Goal: Information Seeking & Learning: Learn about a topic

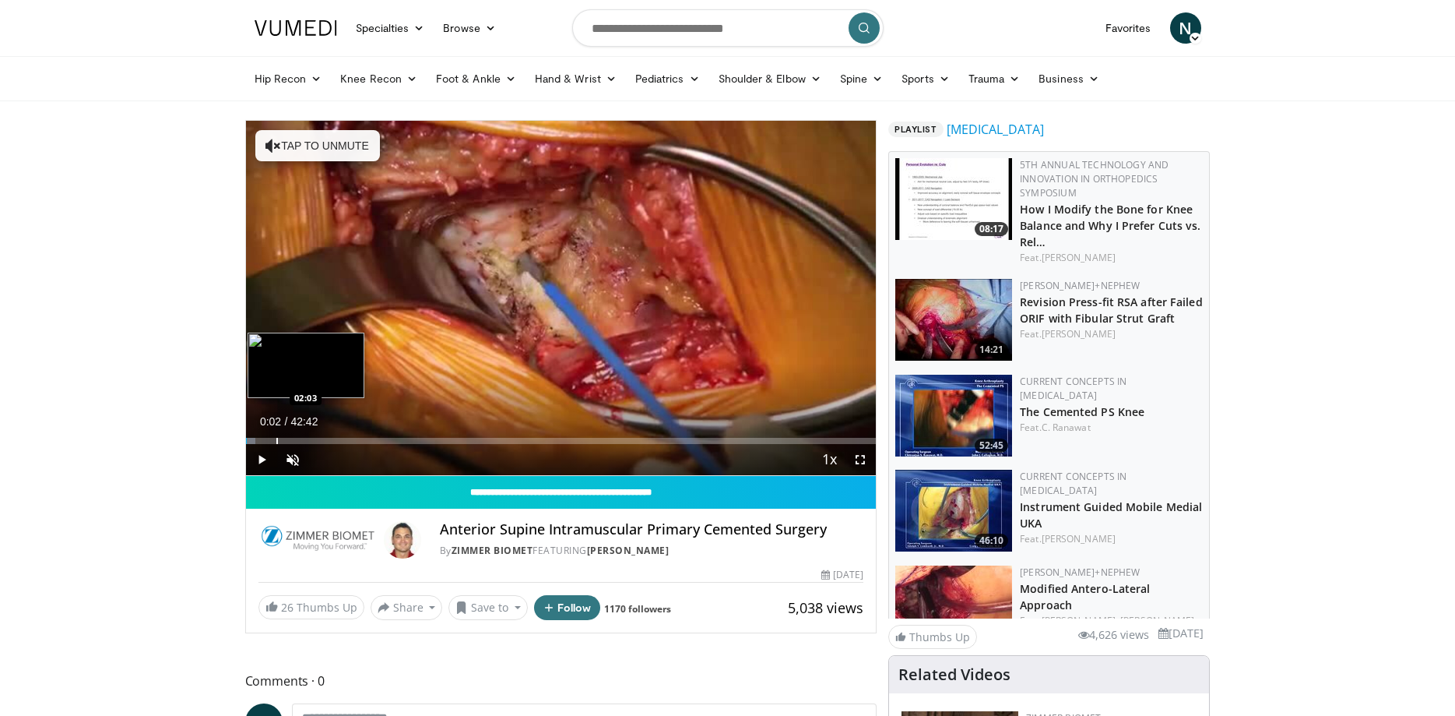
click at [276, 441] on div "Loaded : 1.56% 00:03 02:03" at bounding box center [561, 441] width 631 height 6
click at [305, 453] on span "Video Player" at bounding box center [292, 459] width 31 height 31
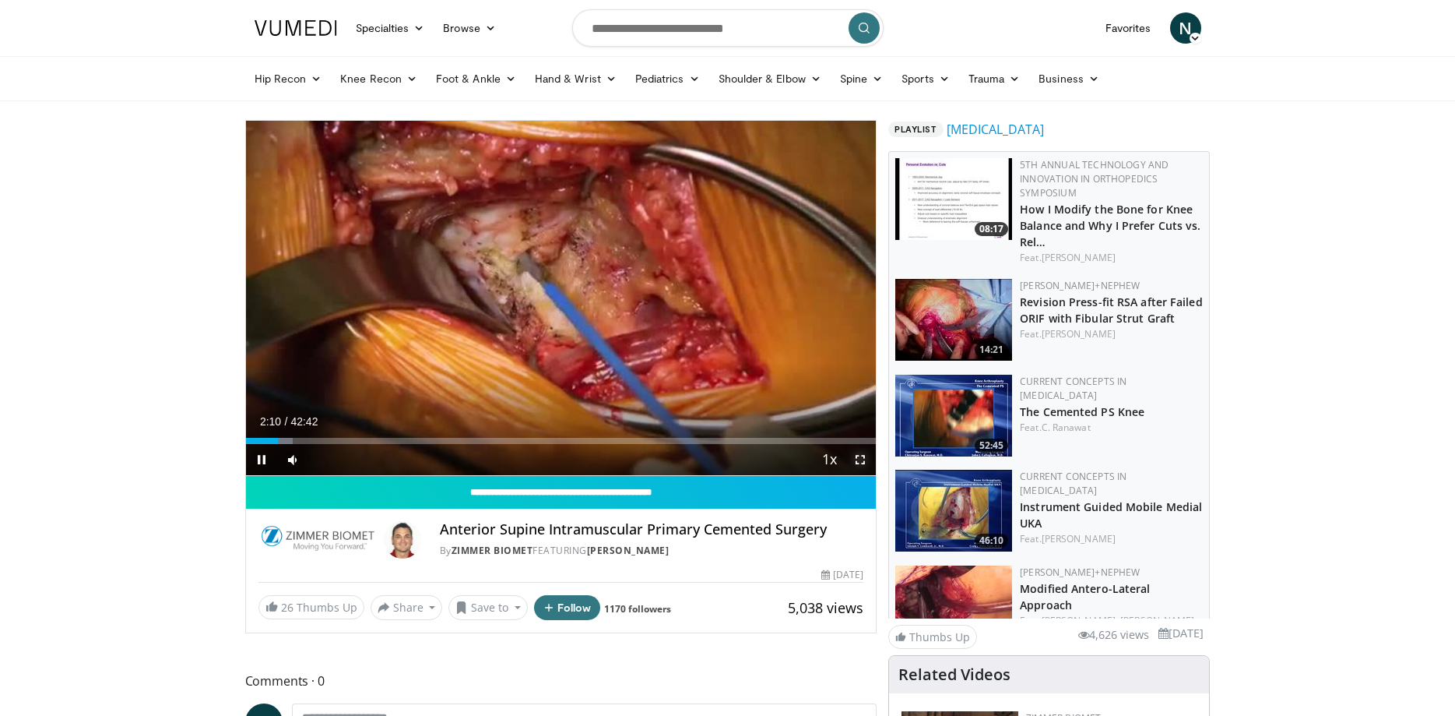
click at [853, 457] on span "Video Player" at bounding box center [860, 459] width 31 height 31
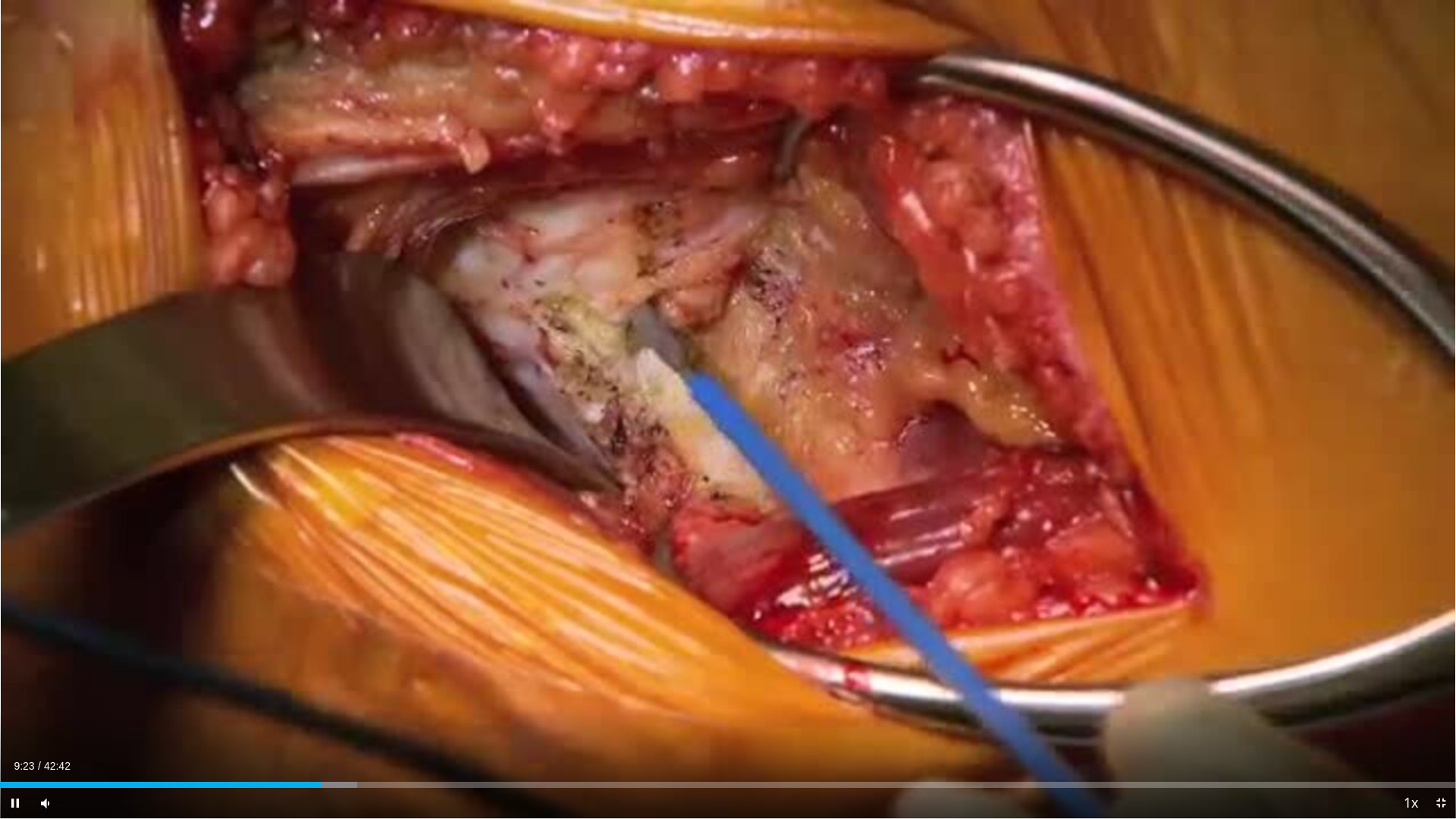
click at [470, 696] on video-js "**********" at bounding box center [728, 409] width 1456 height 819
click at [1416, 696] on span "Video Player" at bounding box center [1440, 802] width 30 height 30
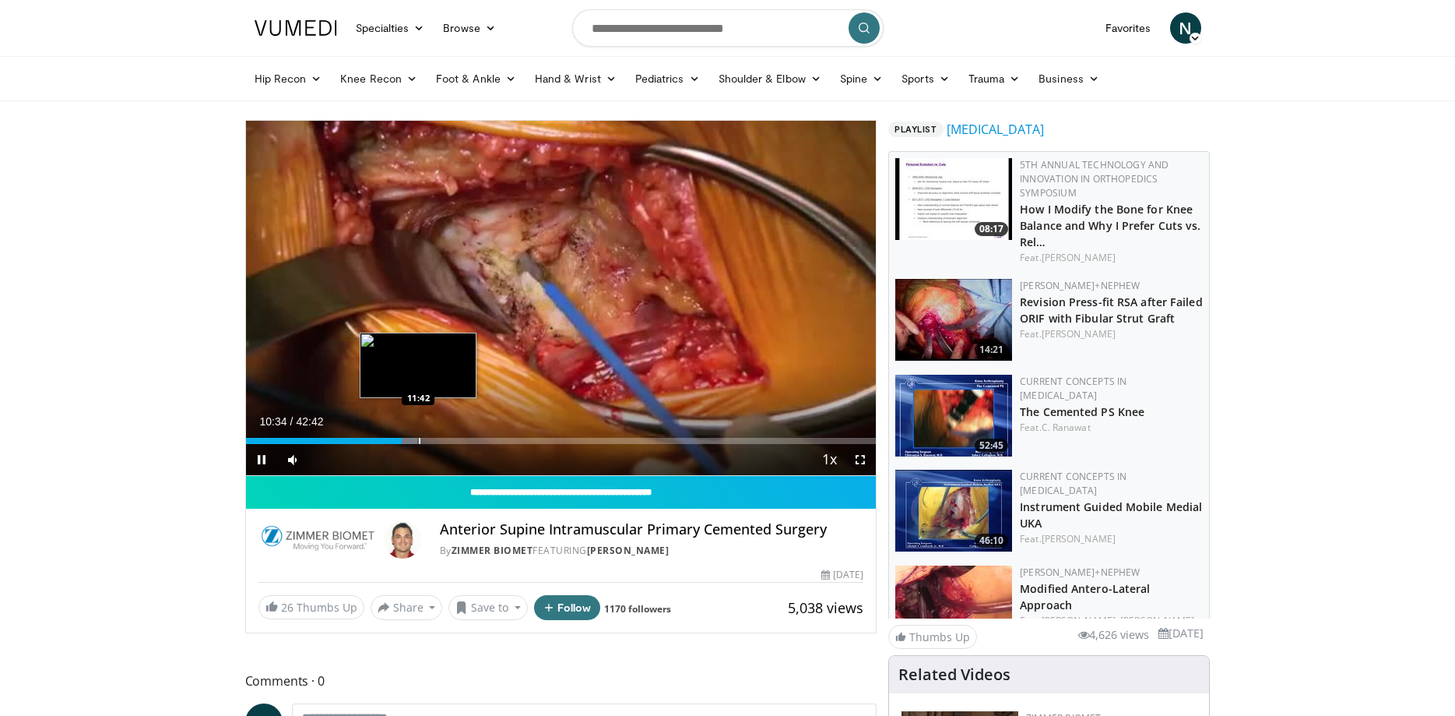
click at [418, 442] on div "Loaded : 27.28% 10:34 11:42" at bounding box center [561, 441] width 631 height 6
click at [403, 438] on div "11:47" at bounding box center [333, 441] width 174 height 6
click at [438, 441] on div "Loaded : 28.05% 10:58 13:01" at bounding box center [561, 441] width 631 height 6
click at [448, 438] on div "Loaded : 32.43% 13:05 13:42" at bounding box center [561, 441] width 631 height 6
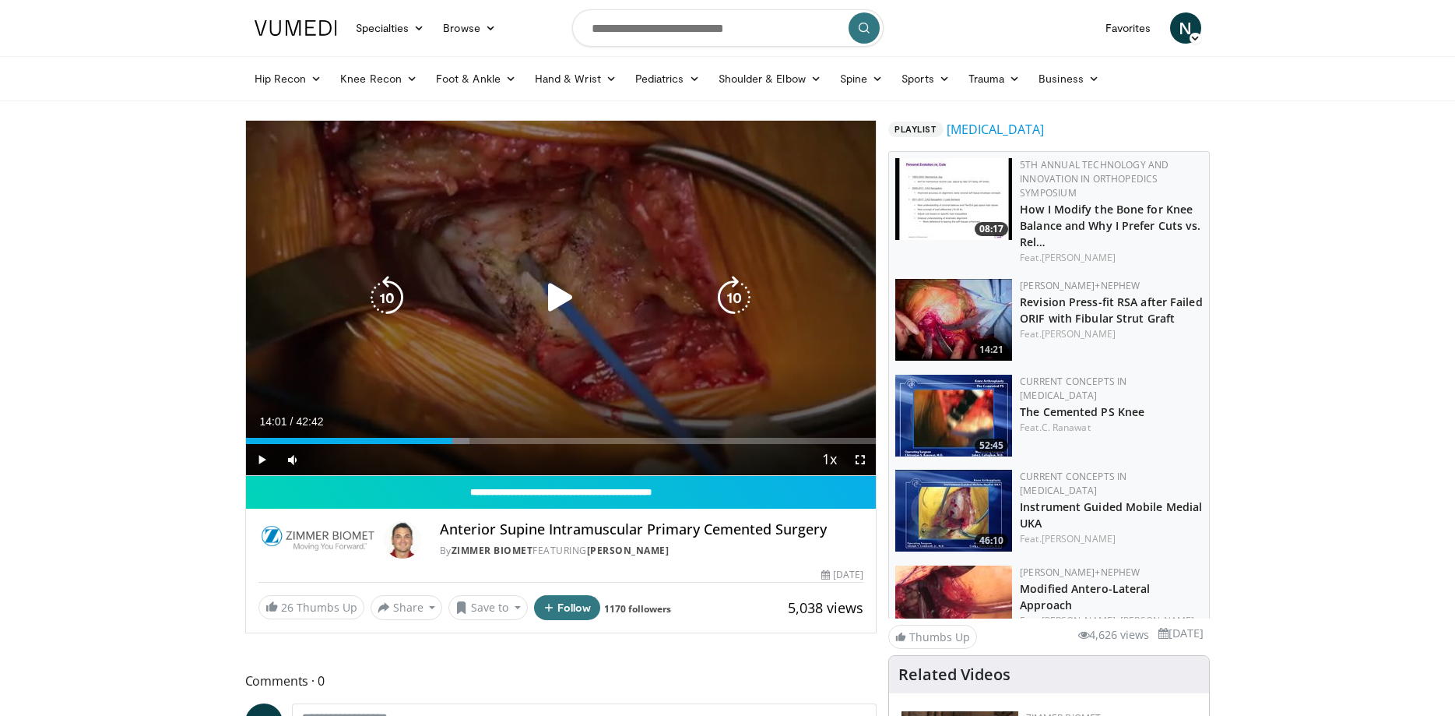
click at [468, 438] on div "Loaded : 35.46% 14:01 14:52" at bounding box center [561, 441] width 631 height 6
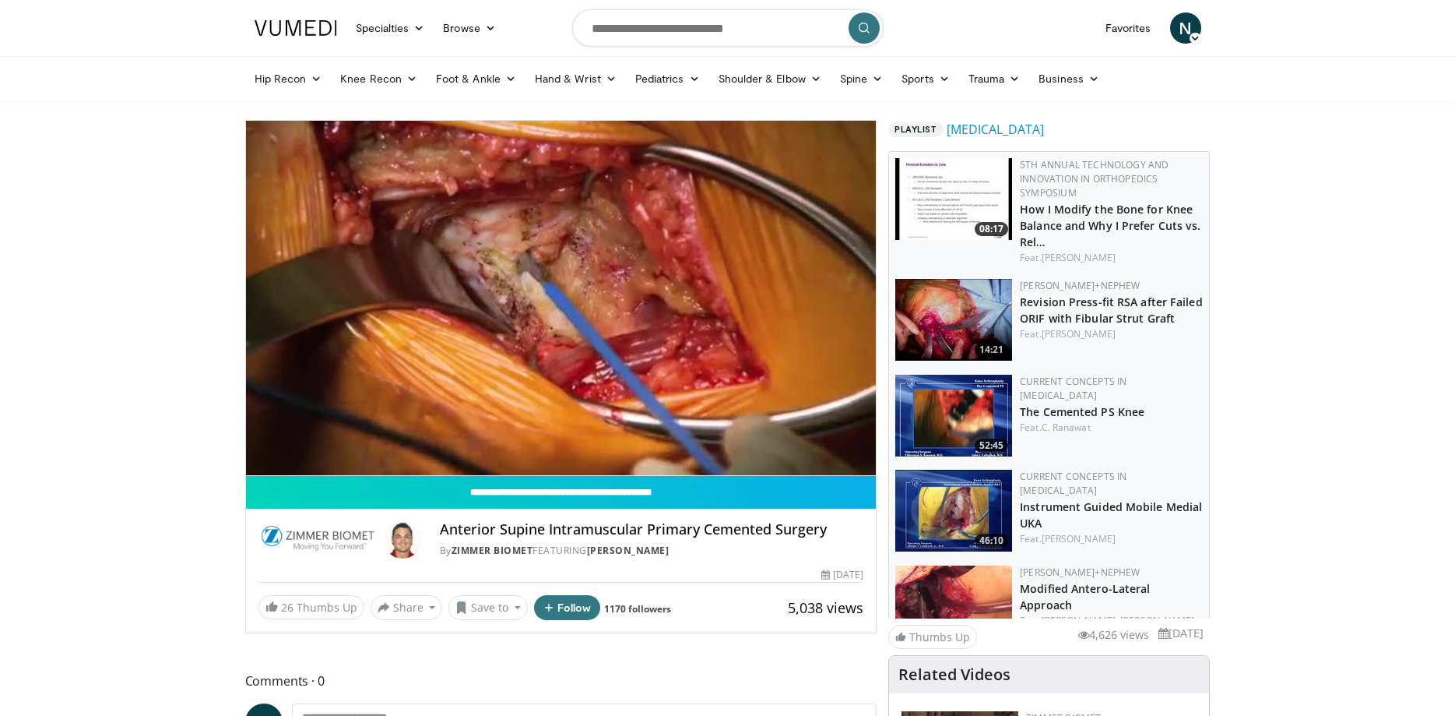
click at [463, 438] on video-js "**********" at bounding box center [561, 298] width 631 height 355
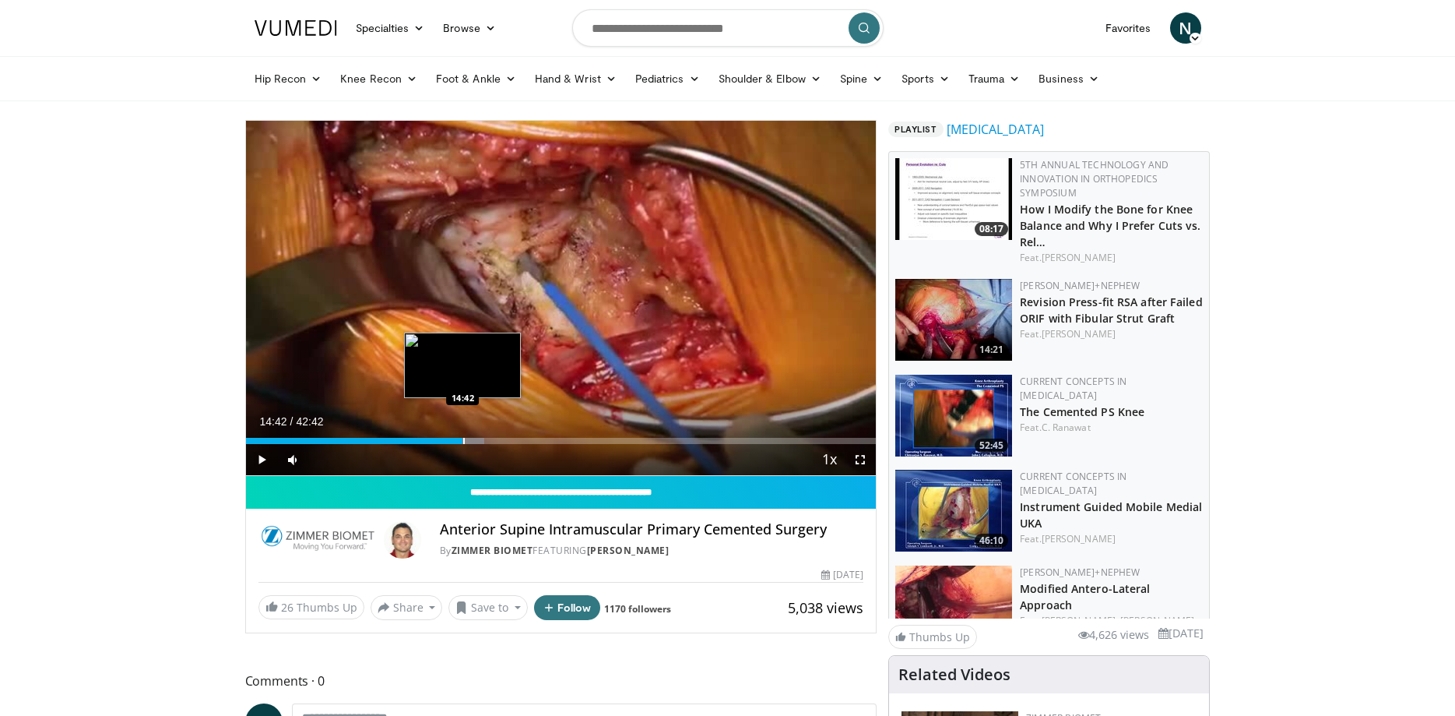
click at [463, 438] on div "15:09" at bounding box center [354, 441] width 217 height 6
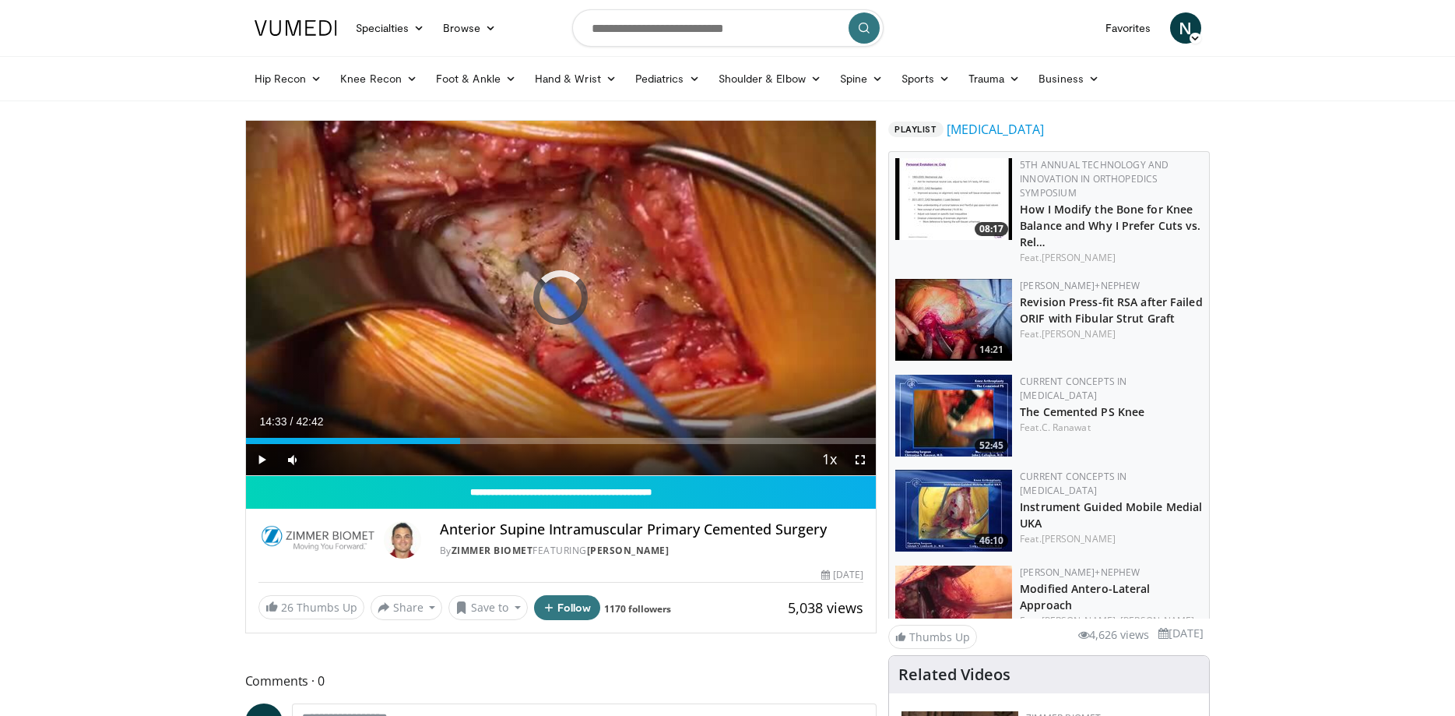
click at [460, 439] on div "14:43" at bounding box center [353, 441] width 215 height 6
click at [471, 439] on div "Progress Bar" at bounding box center [472, 441] width 2 height 6
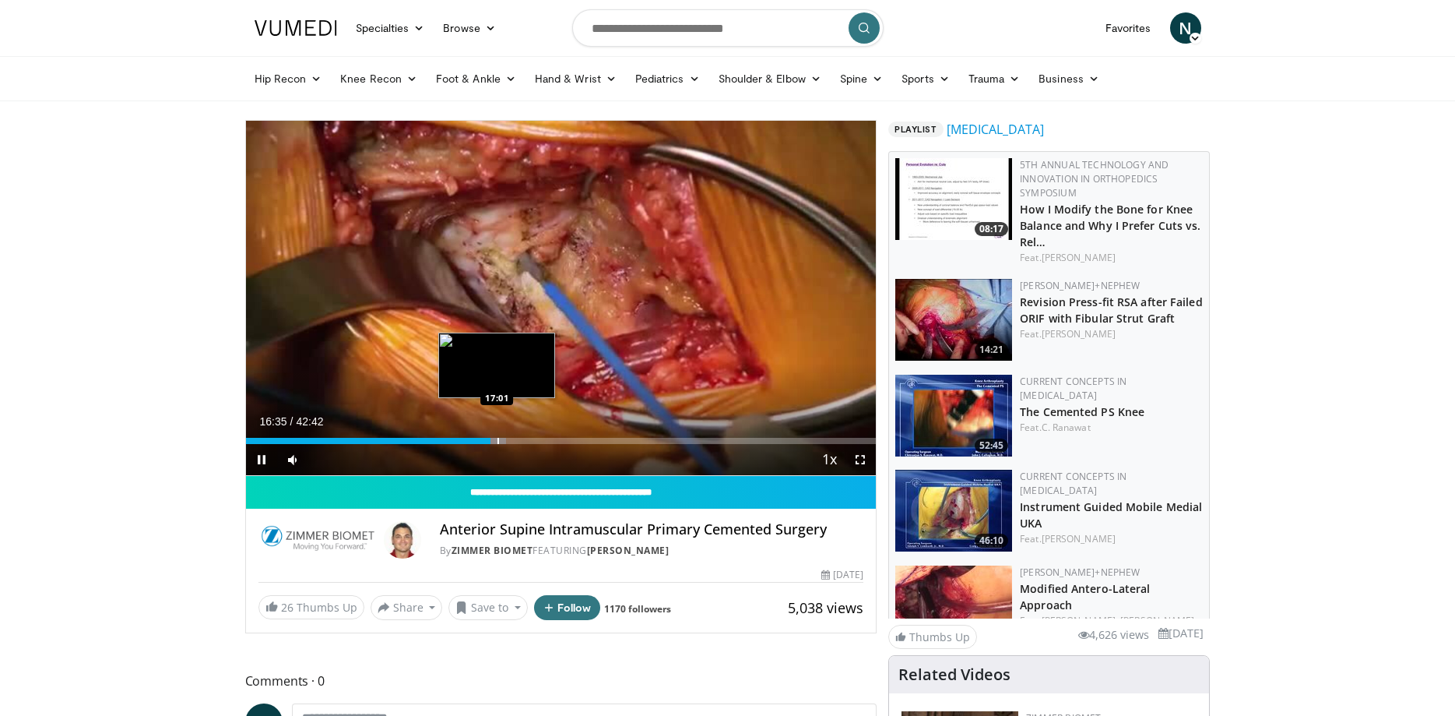
click at [497, 440] on div "Loaded : 41.30% 16:35 17:01" at bounding box center [561, 441] width 631 height 6
click at [505, 440] on div "Loaded : 41.69% 17:03 17:36" at bounding box center [561, 441] width 631 height 6
click at [512, 438] on div "Progress Bar" at bounding box center [513, 441] width 2 height 6
click at [523, 438] on div "Loaded : 45.32% 18:20 18:49" at bounding box center [561, 441] width 631 height 6
click at [539, 443] on div "Progress Bar" at bounding box center [530, 441] width 23 height 6
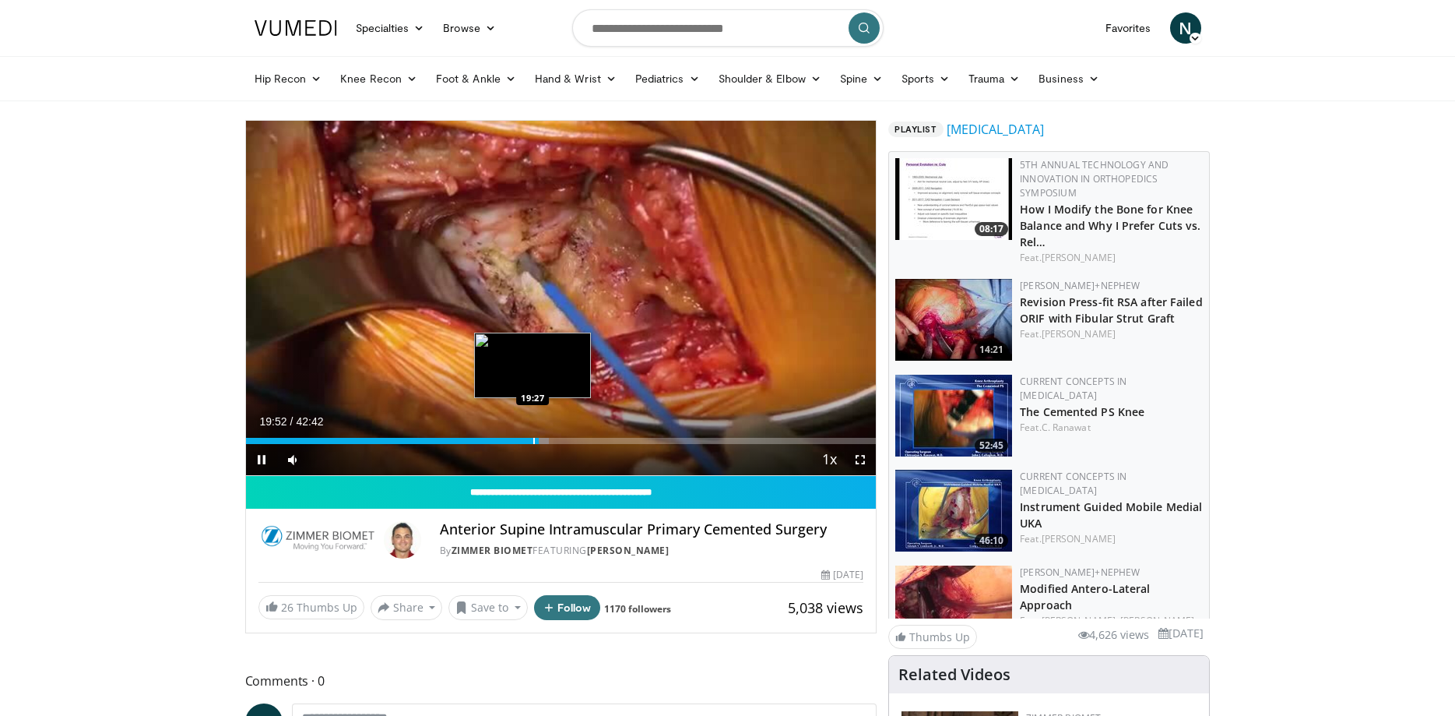
click at [533, 437] on div "Loaded : 48.05% 19:52 19:27" at bounding box center [561, 436] width 631 height 15
click at [558, 439] on div "Loaded : 49.49% 20:03 21:11" at bounding box center [561, 441] width 631 height 6
click at [572, 442] on div "Loaded : 52.60% 21:25 22:05" at bounding box center [561, 441] width 631 height 6
click at [583, 441] on div "Loaded : 53.52% 22:09 22:52" at bounding box center [561, 441] width 631 height 6
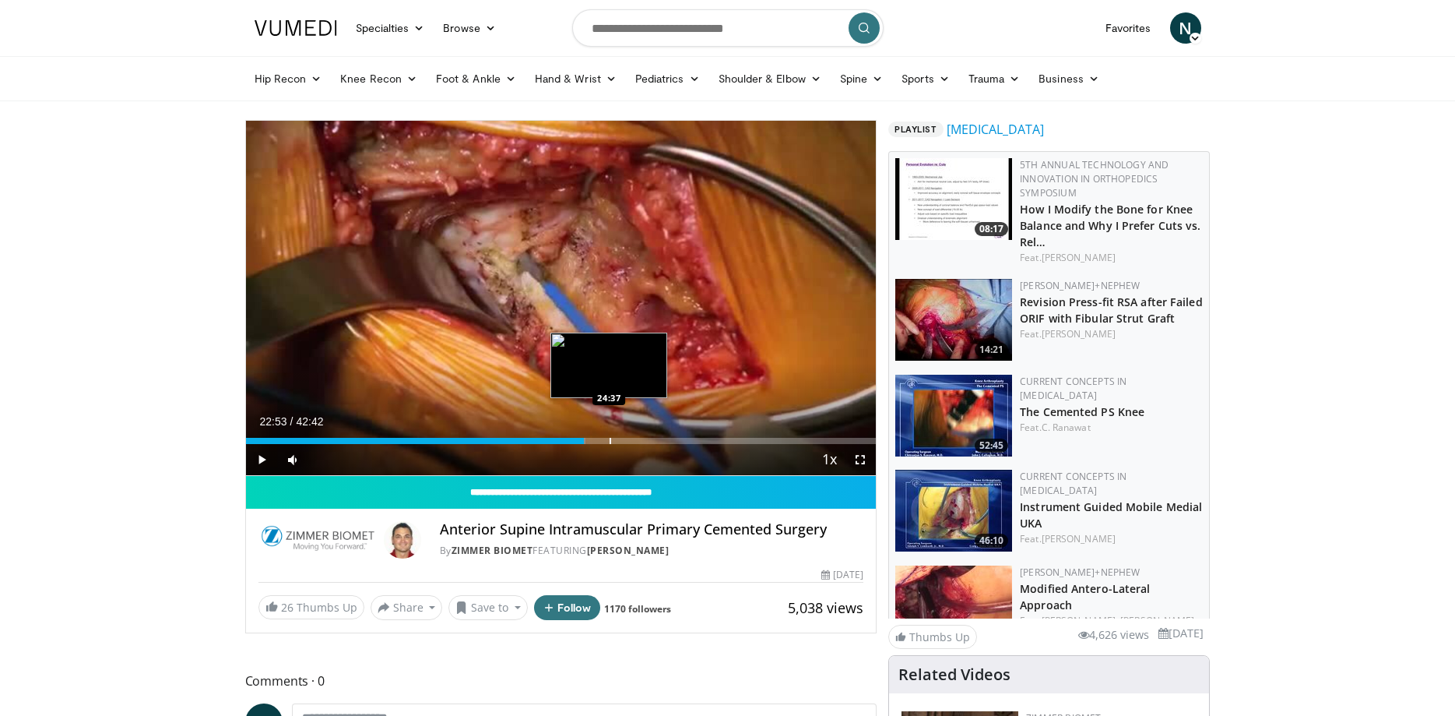
click at [610, 439] on div "Progress Bar" at bounding box center [611, 441] width 2 height 6
click at [631, 436] on div "Loaded : 58.21% 24:41 26:08" at bounding box center [561, 436] width 631 height 15
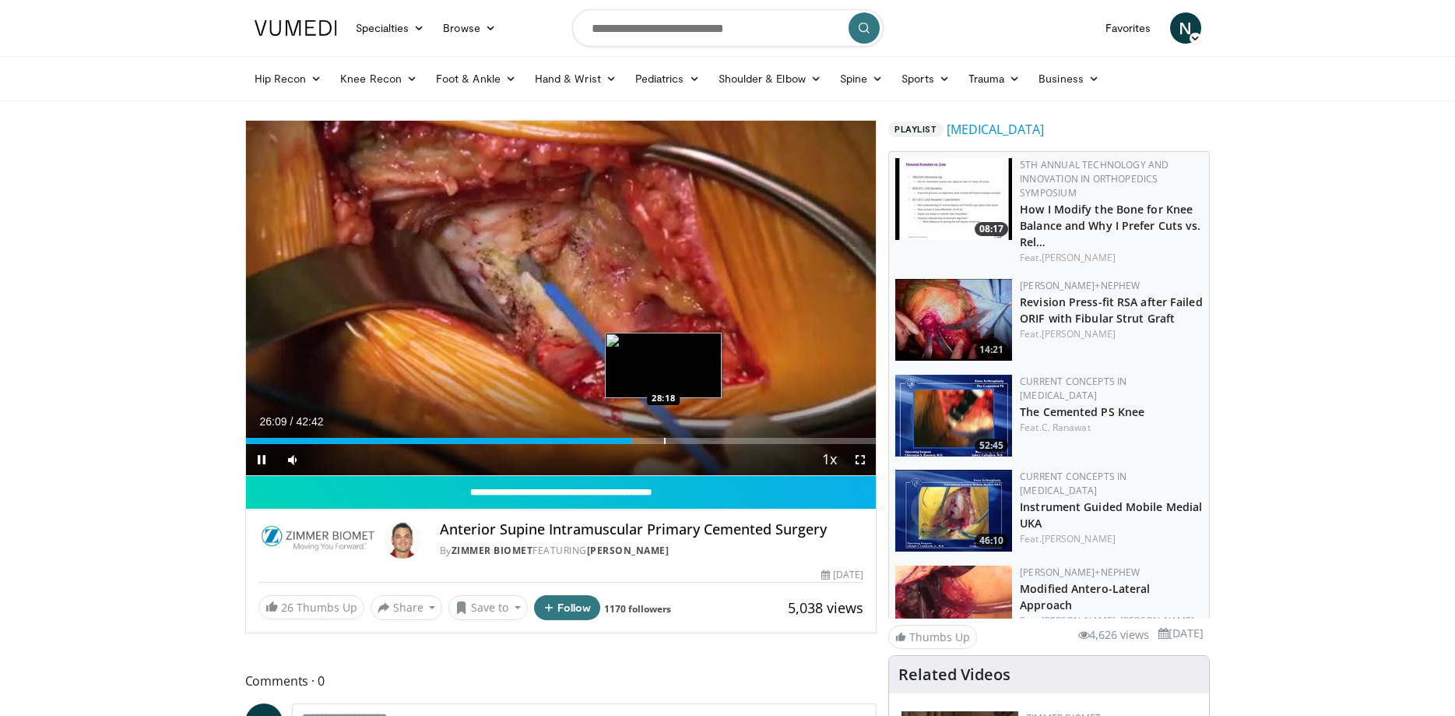
click at [663, 441] on div "Loaded : 61.34% 26:09 28:18" at bounding box center [561, 441] width 631 height 6
click at [677, 437] on div "Loaded : 69.36% 28:37 29:12" at bounding box center [561, 436] width 631 height 15
click at [683, 438] on div "Progress Bar" at bounding box center [684, 441] width 2 height 6
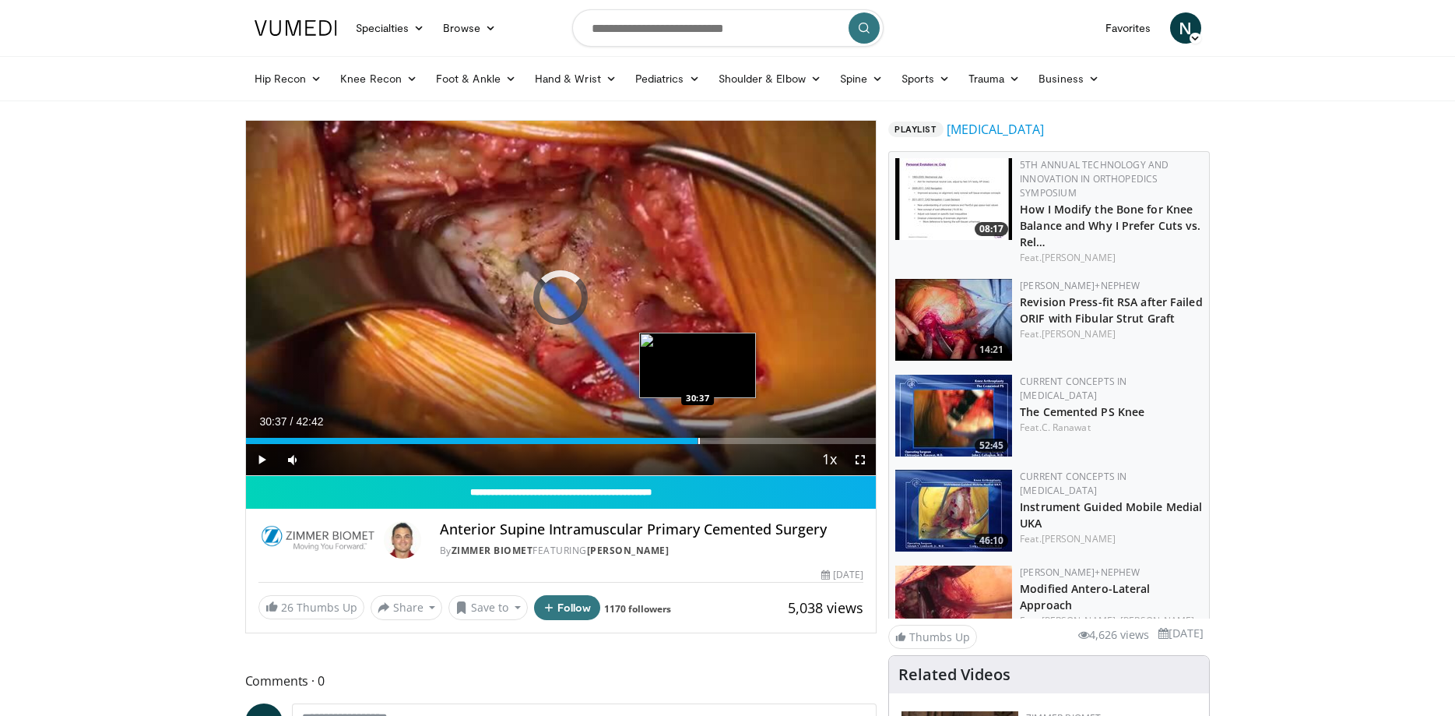
click at [698, 438] on div "Loaded : 70.32% 30:37 30:37" at bounding box center [561, 441] width 631 height 6
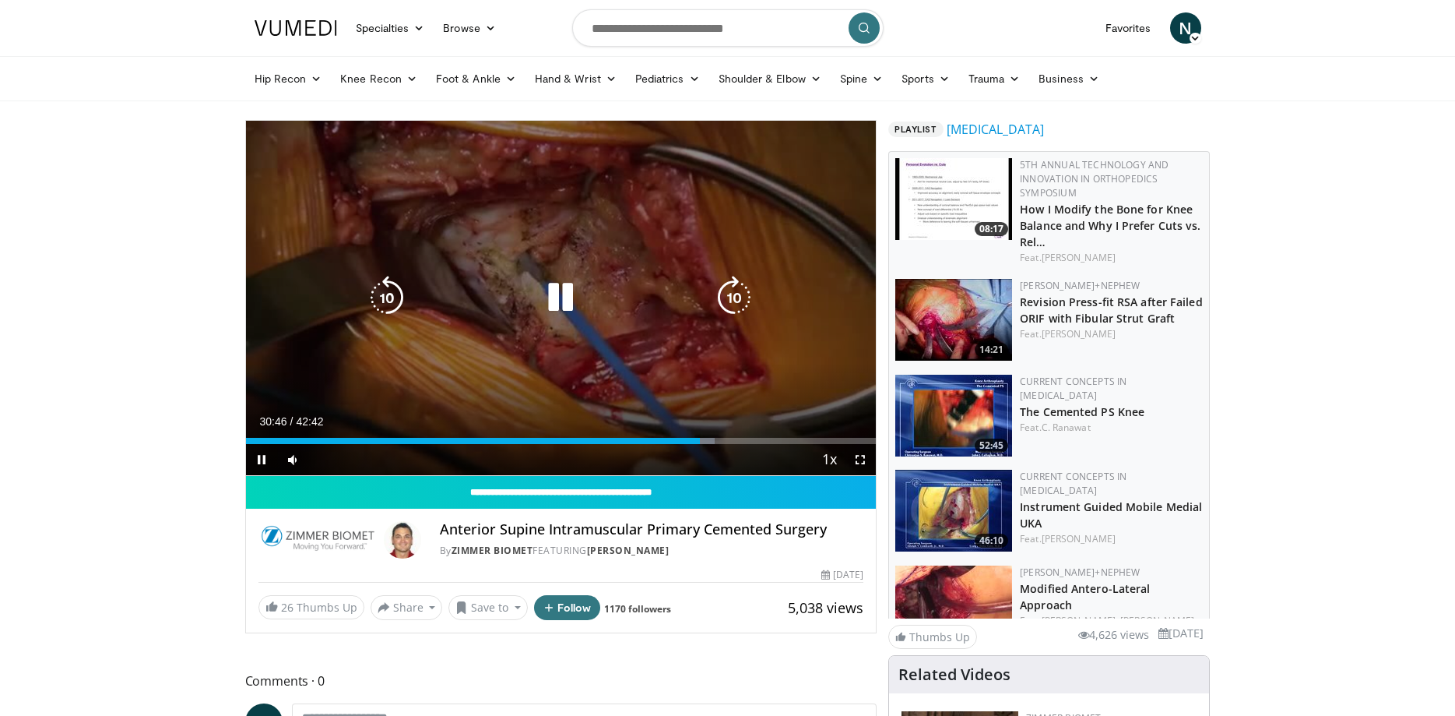
click at [712, 438] on div "Loaded : 74.43% 30:46 30:37" at bounding box center [561, 441] width 631 height 6
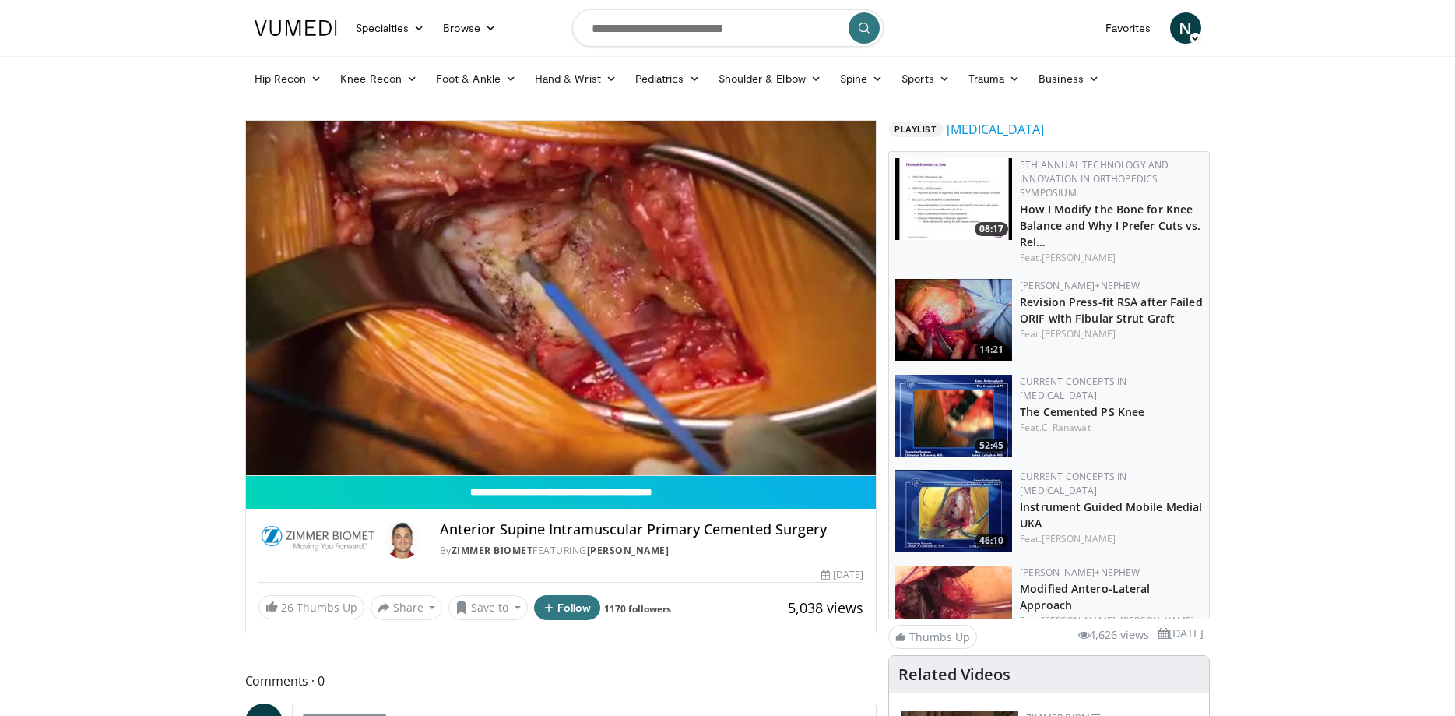
click at [743, 440] on div "10 seconds Tap to unmute" at bounding box center [561, 298] width 631 height 354
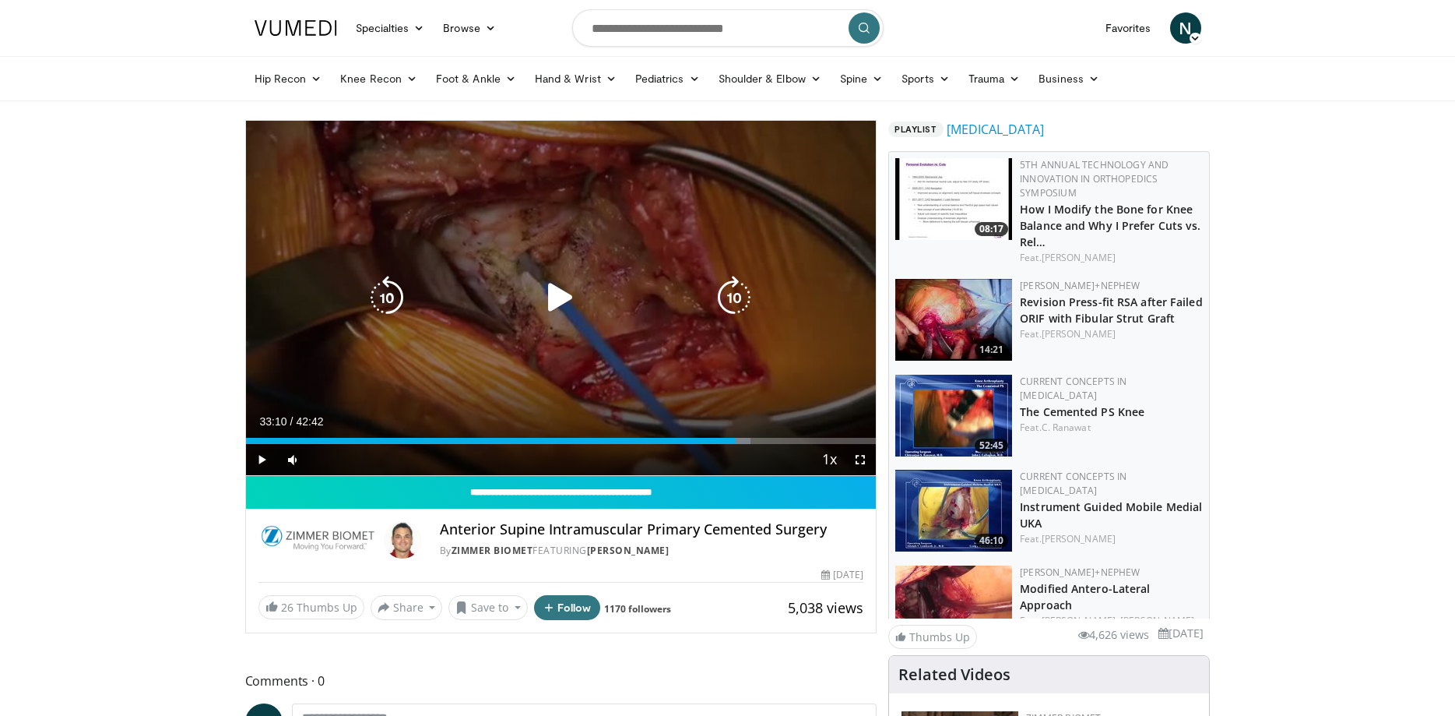
click at [697, 283] on div "Video Player" at bounding box center [560, 297] width 378 height 31
click at [560, 294] on icon "Video Player" at bounding box center [561, 298] width 44 height 44
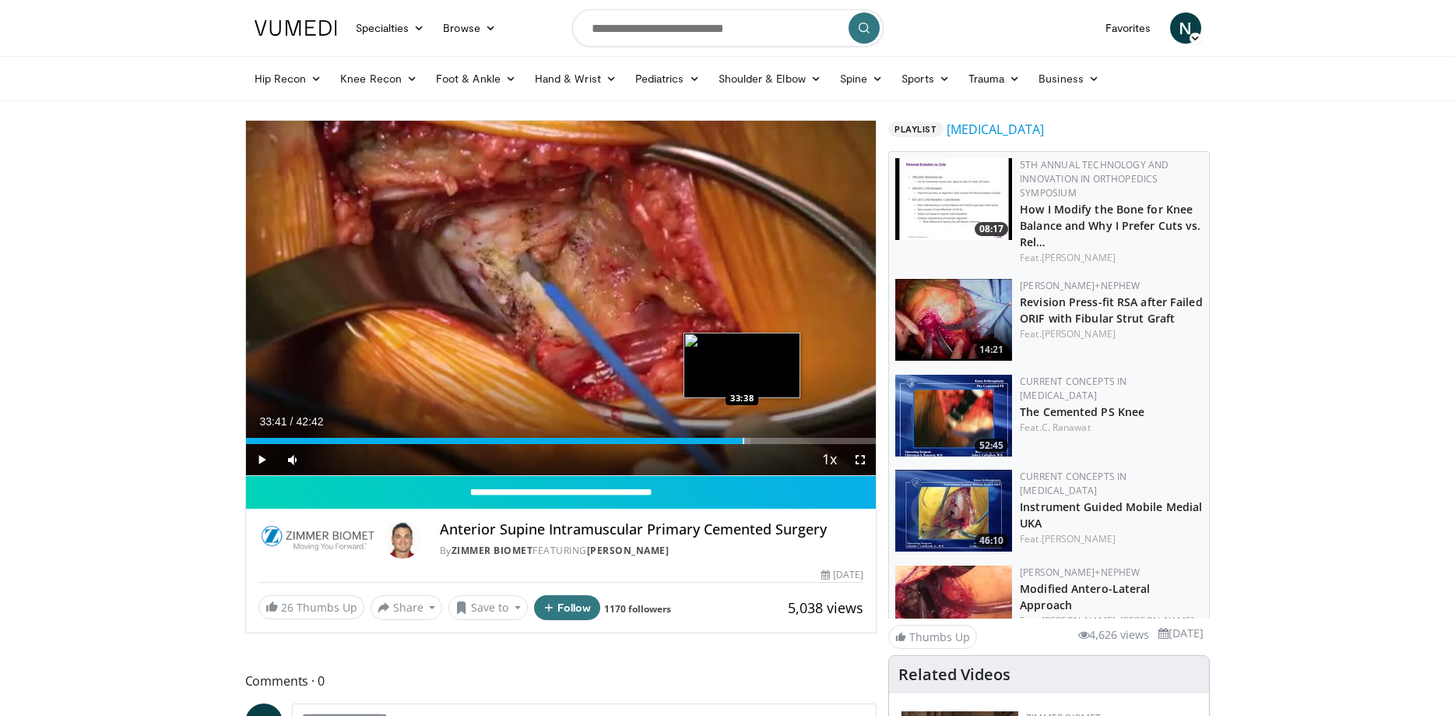
click at [743, 439] on div "Progress Bar" at bounding box center [744, 441] width 2 height 6
click at [761, 438] on div "Progress Bar" at bounding box center [762, 441] width 2 height 6
click at [756, 438] on div "35:01" at bounding box center [504, 441] width 517 height 6
click at [765, 442] on div "Progress Bar" at bounding box center [766, 441] width 2 height 6
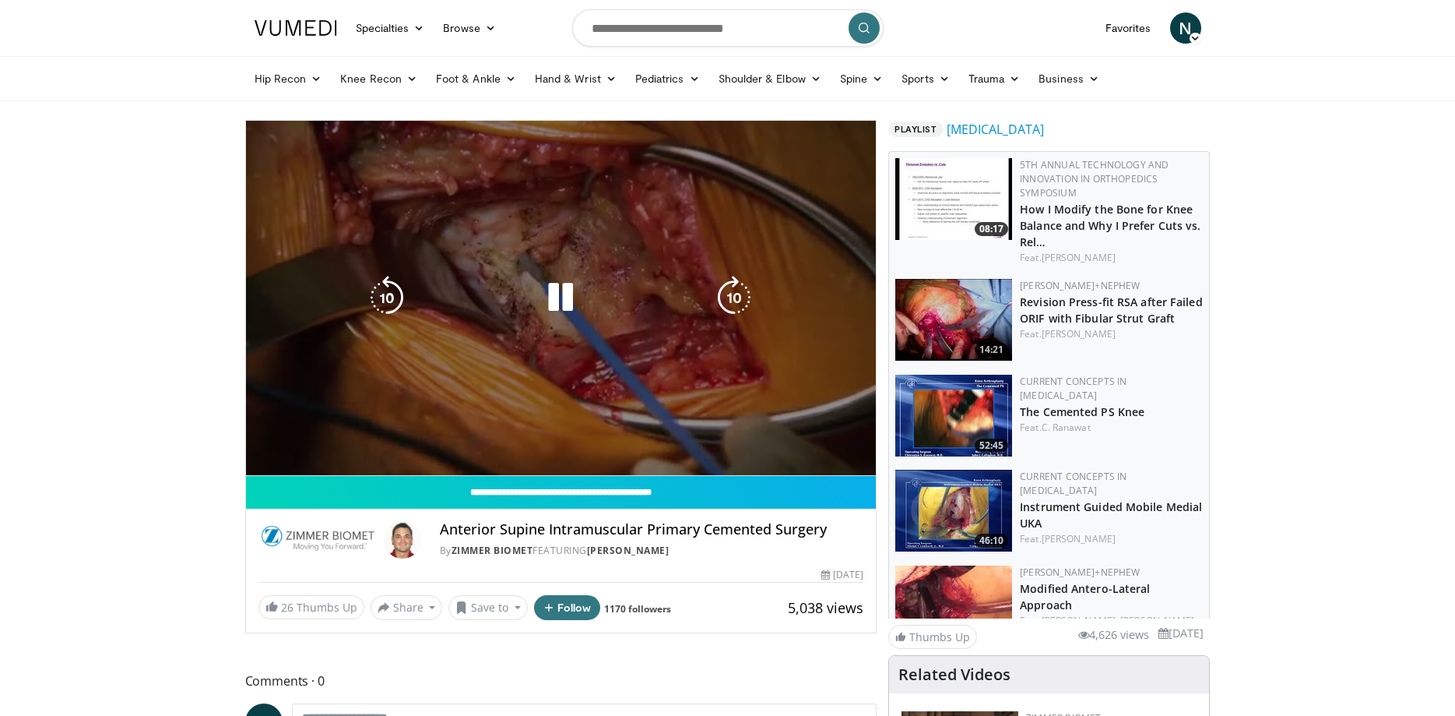
click at [766, 469] on div "Progress Bar" at bounding box center [765, 472] width 20 height 6
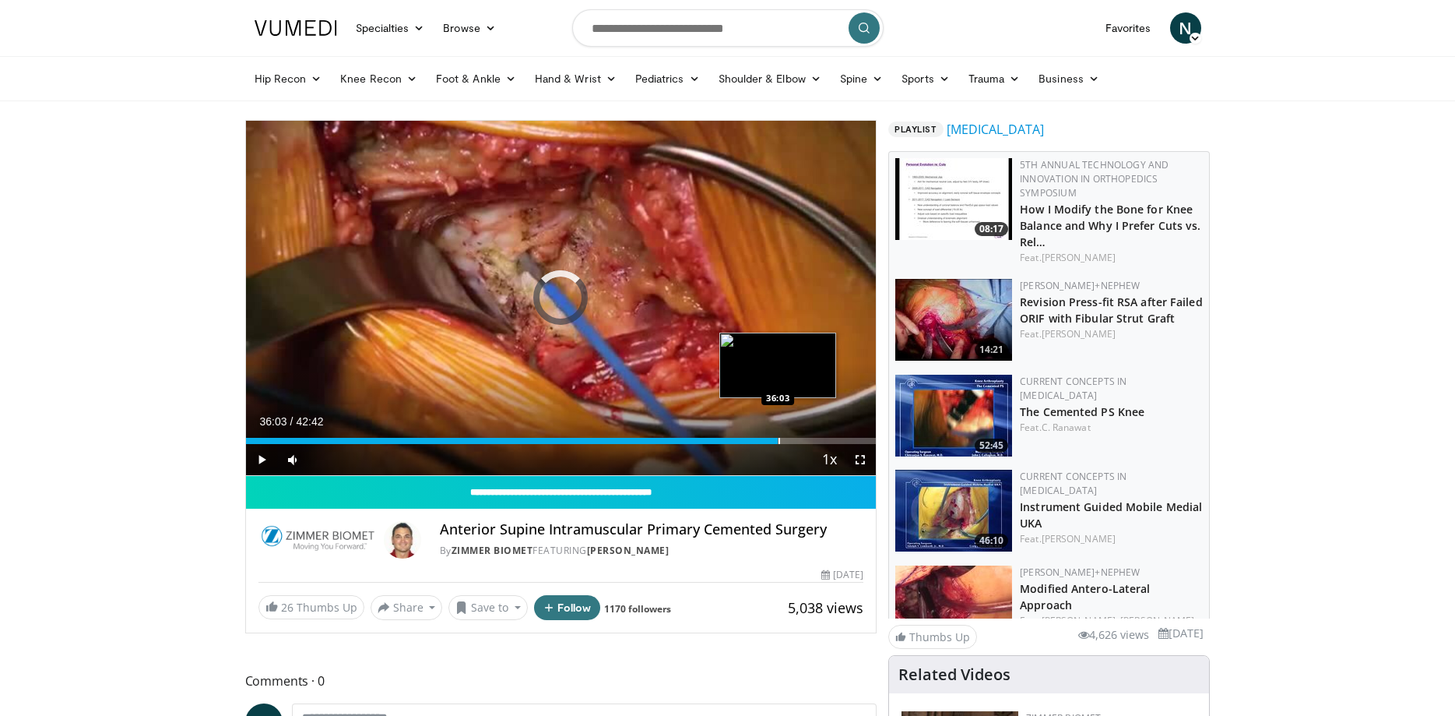
click at [778, 441] on div "Loaded : 84.39% 36:03 36:03" at bounding box center [561, 441] width 631 height 6
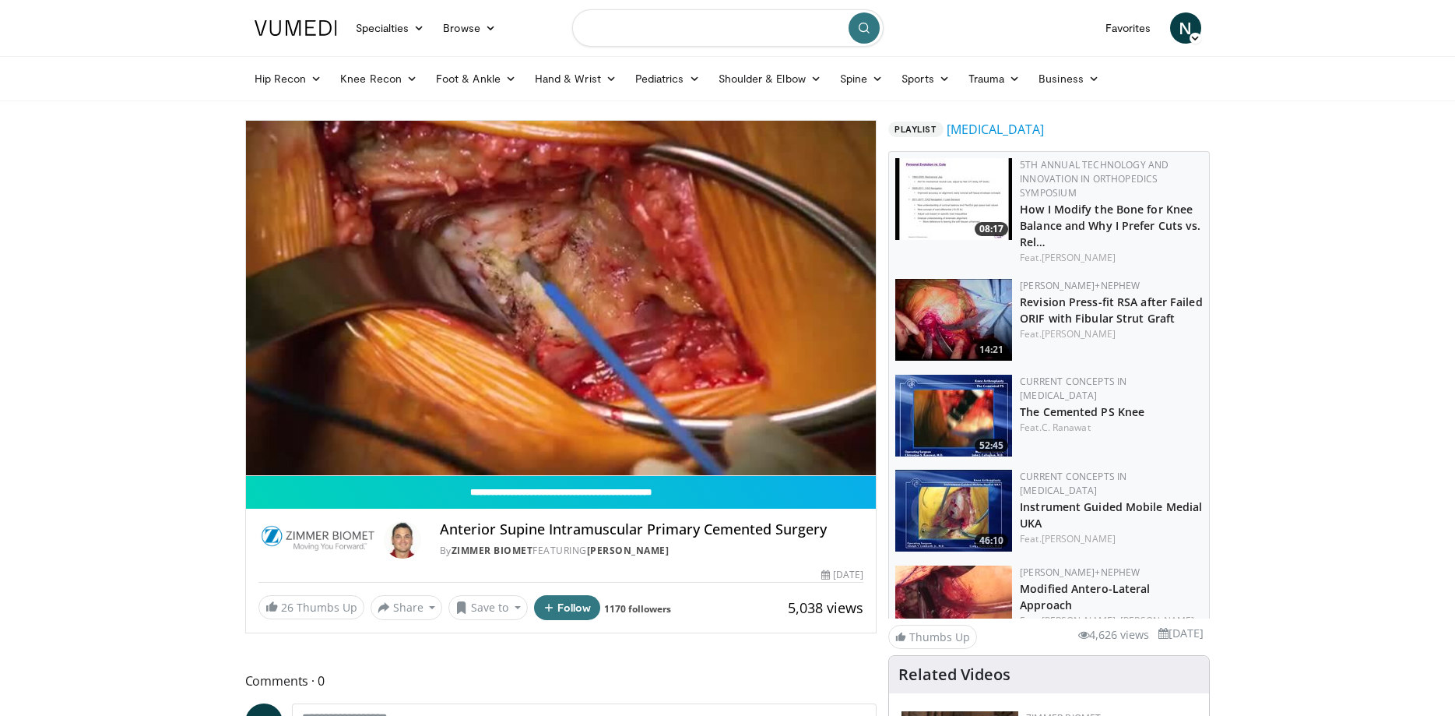
click at [717, 32] on input "Search topics, interventions" at bounding box center [727, 27] width 311 height 37
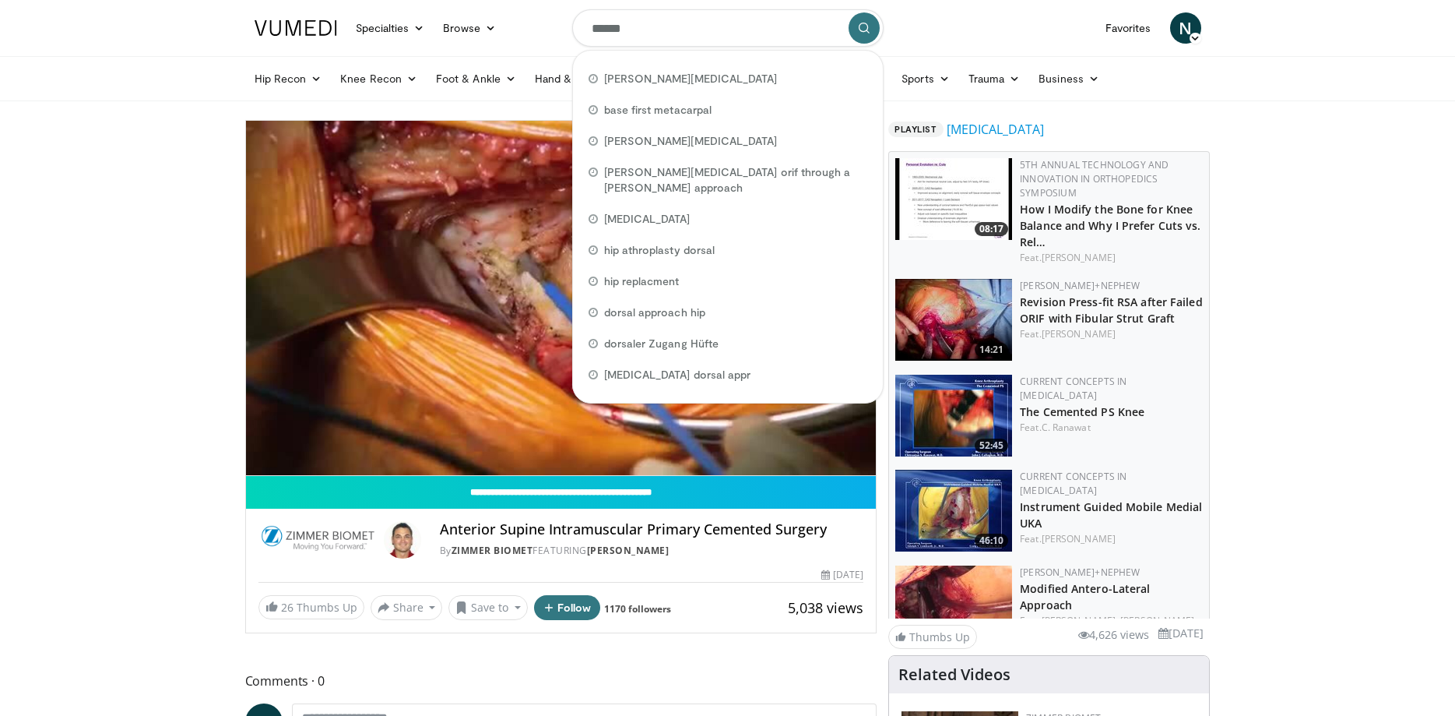
type input "*******"
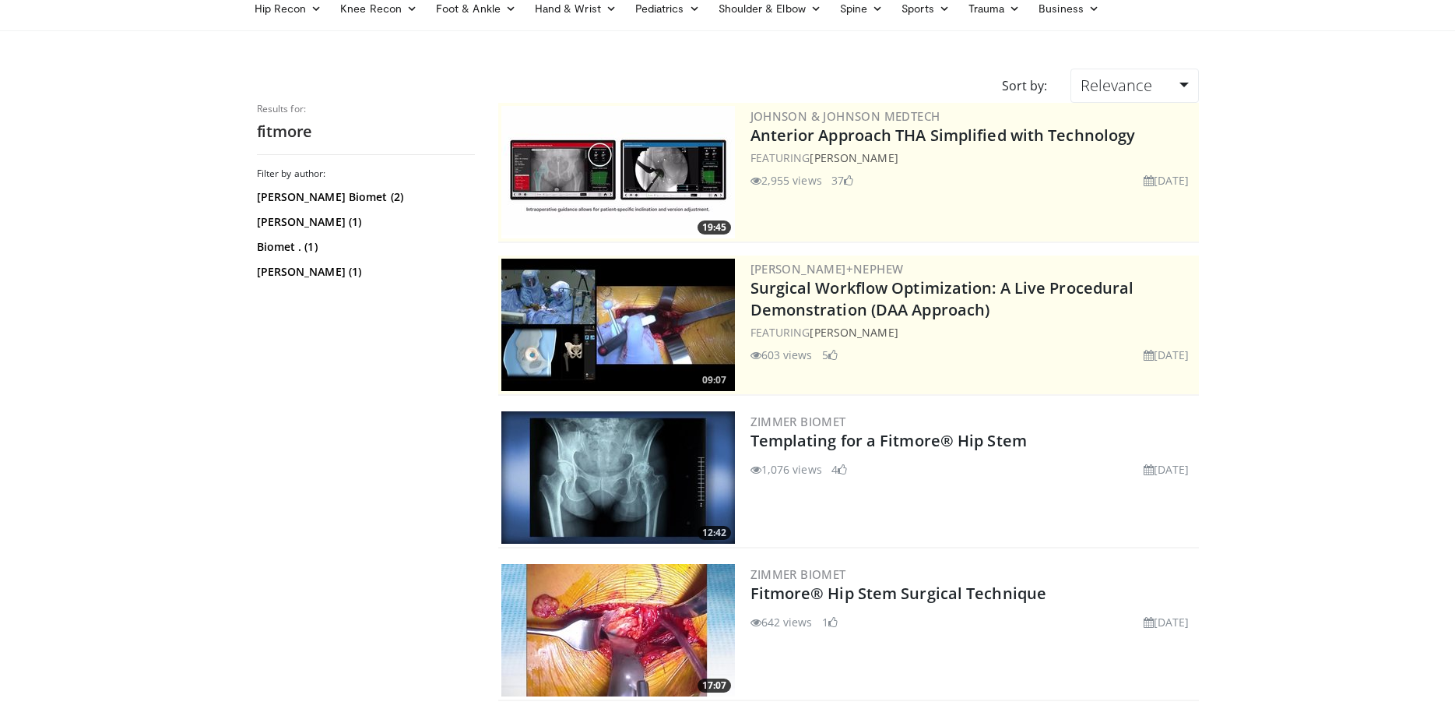
scroll to position [238, 0]
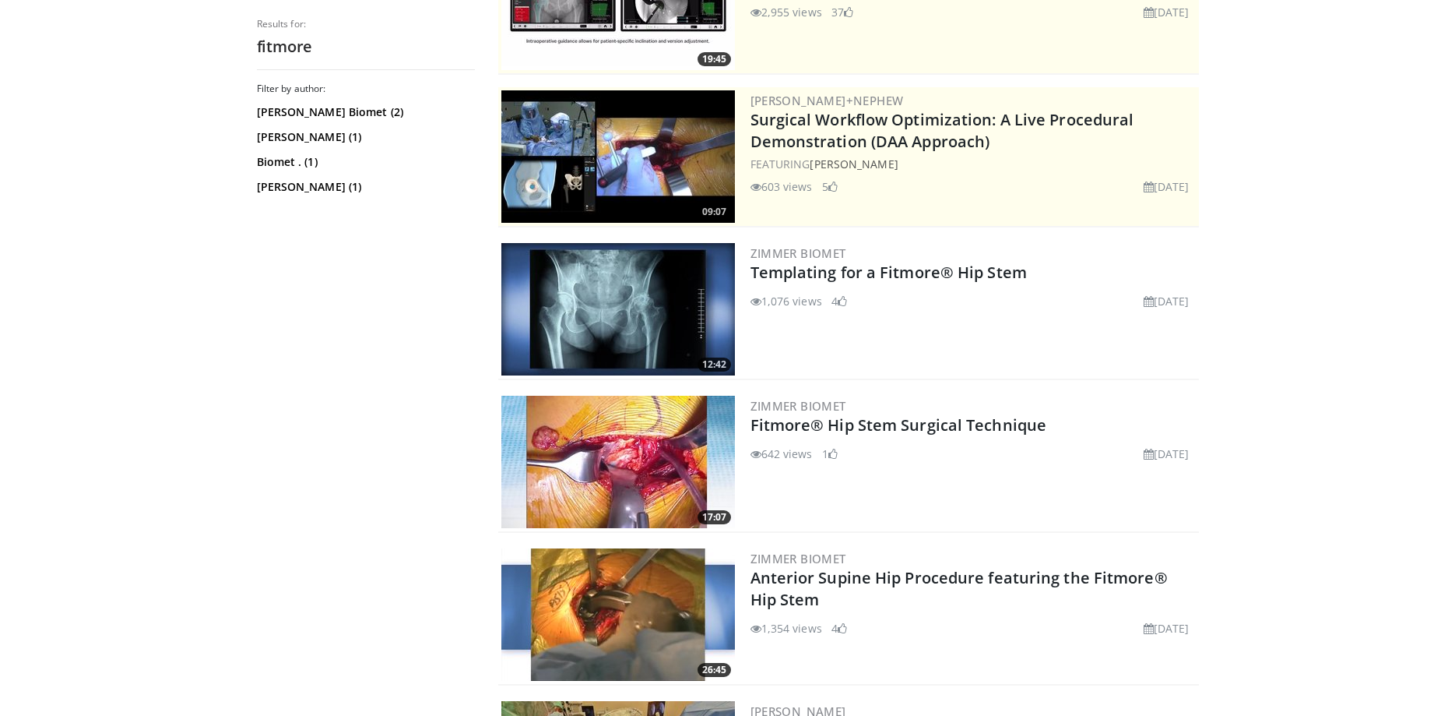
click at [655, 602] on img at bounding box center [618, 614] width 234 height 132
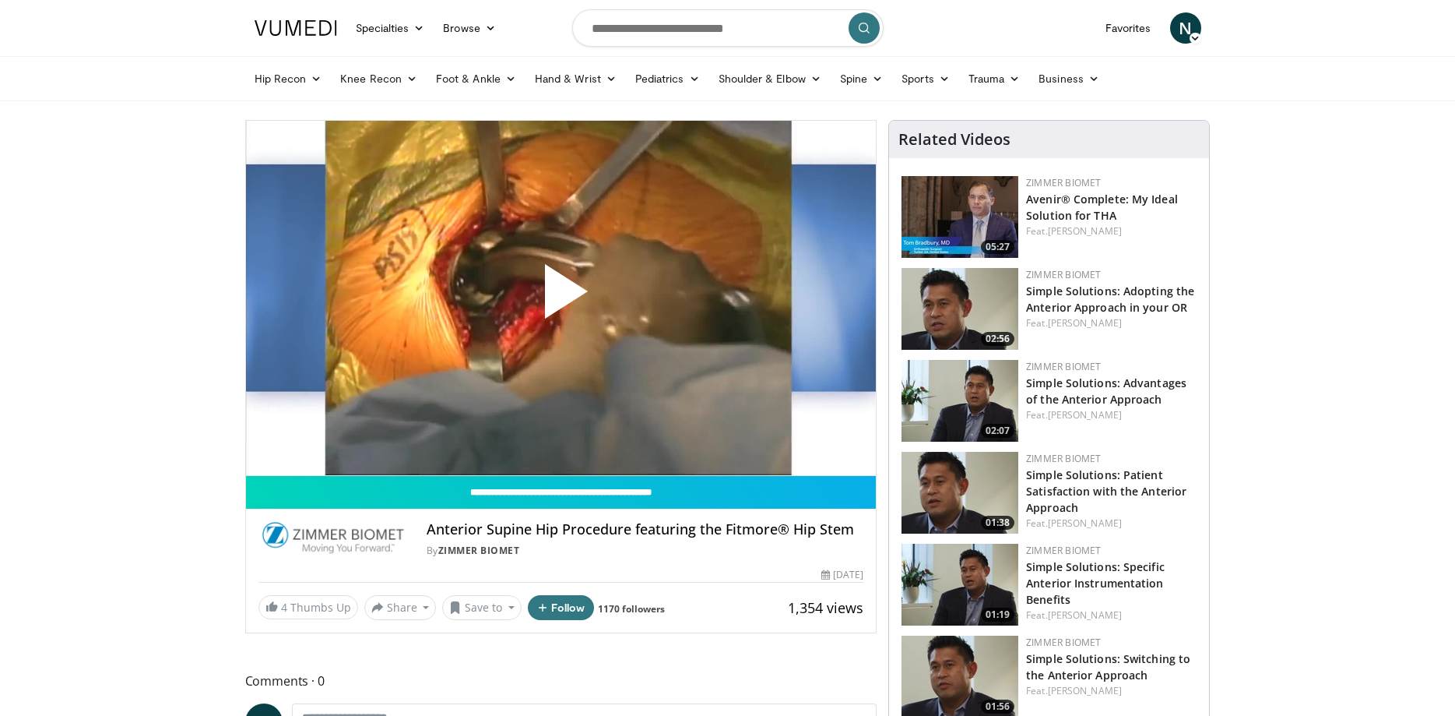
click at [561, 297] on span "Video Player" at bounding box center [561, 297] width 0 height 0
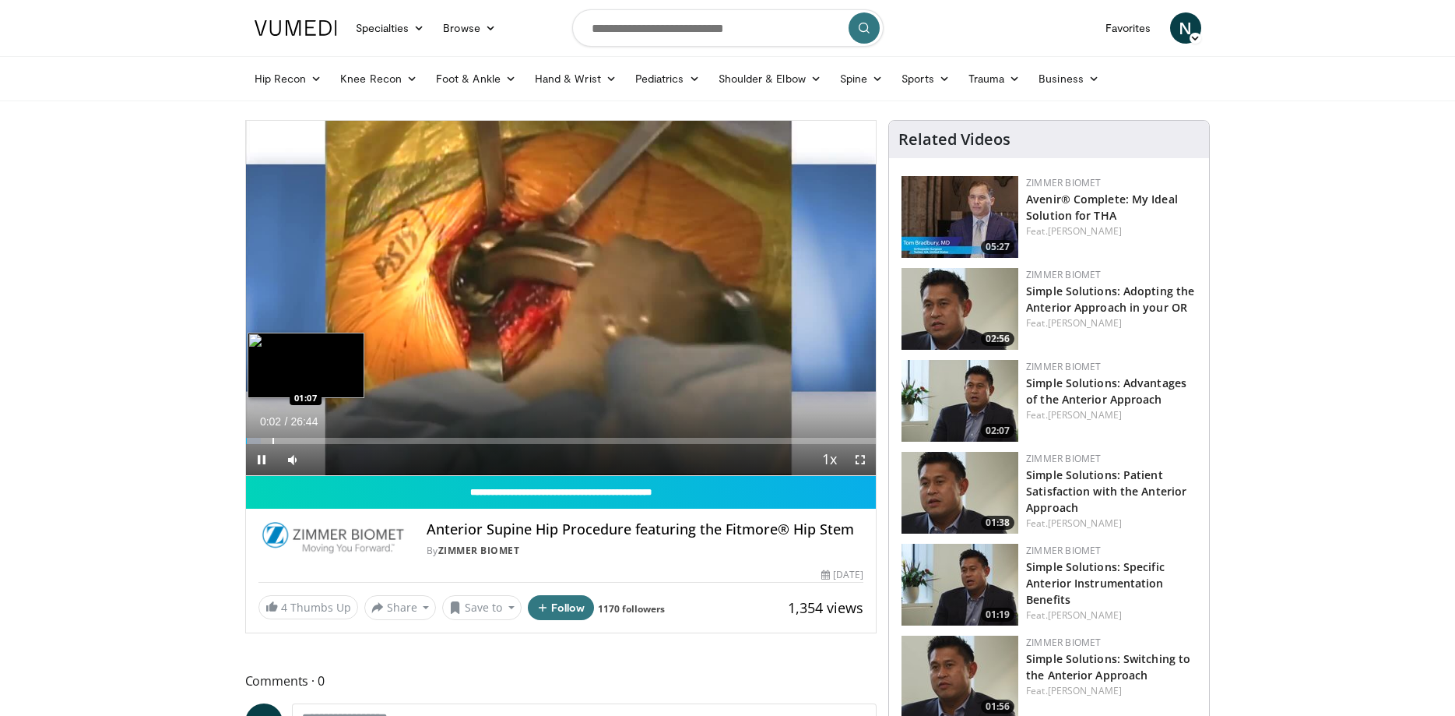
click at [270, 441] on div "Loaded : 2.47% 00:02 01:07" at bounding box center [561, 441] width 631 height 6
click at [295, 442] on div "Progress Bar" at bounding box center [296, 441] width 2 height 6
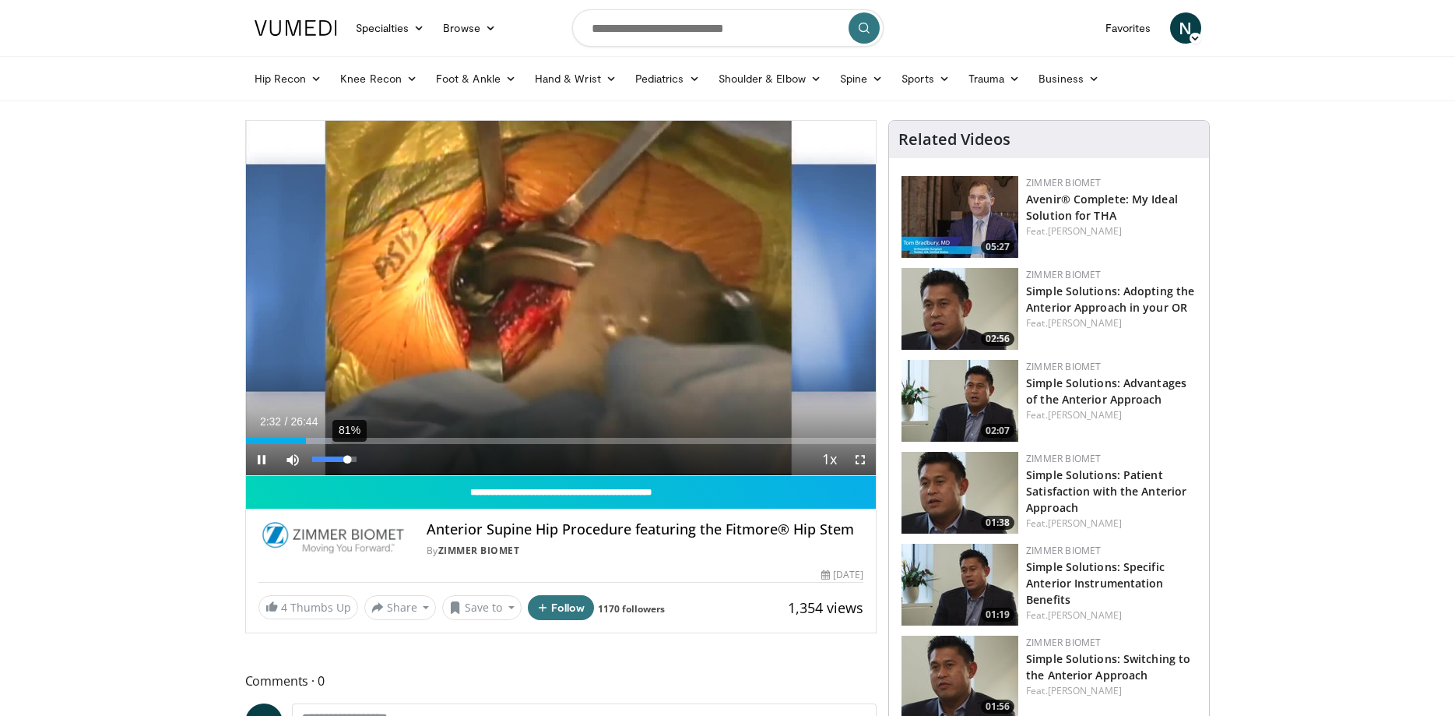
click at [348, 461] on div "81%" at bounding box center [334, 458] width 44 height 5
click at [330, 440] on div "Progress Bar" at bounding box center [331, 441] width 2 height 6
click at [339, 440] on div "Loaded : 18.55% 03:53 03:57" at bounding box center [561, 441] width 631 height 6
click at [346, 441] on div "Loaded : 18.72% 04:00 04:17" at bounding box center [561, 441] width 631 height 6
click at [357, 439] on div "Progress Bar" at bounding box center [358, 441] width 2 height 6
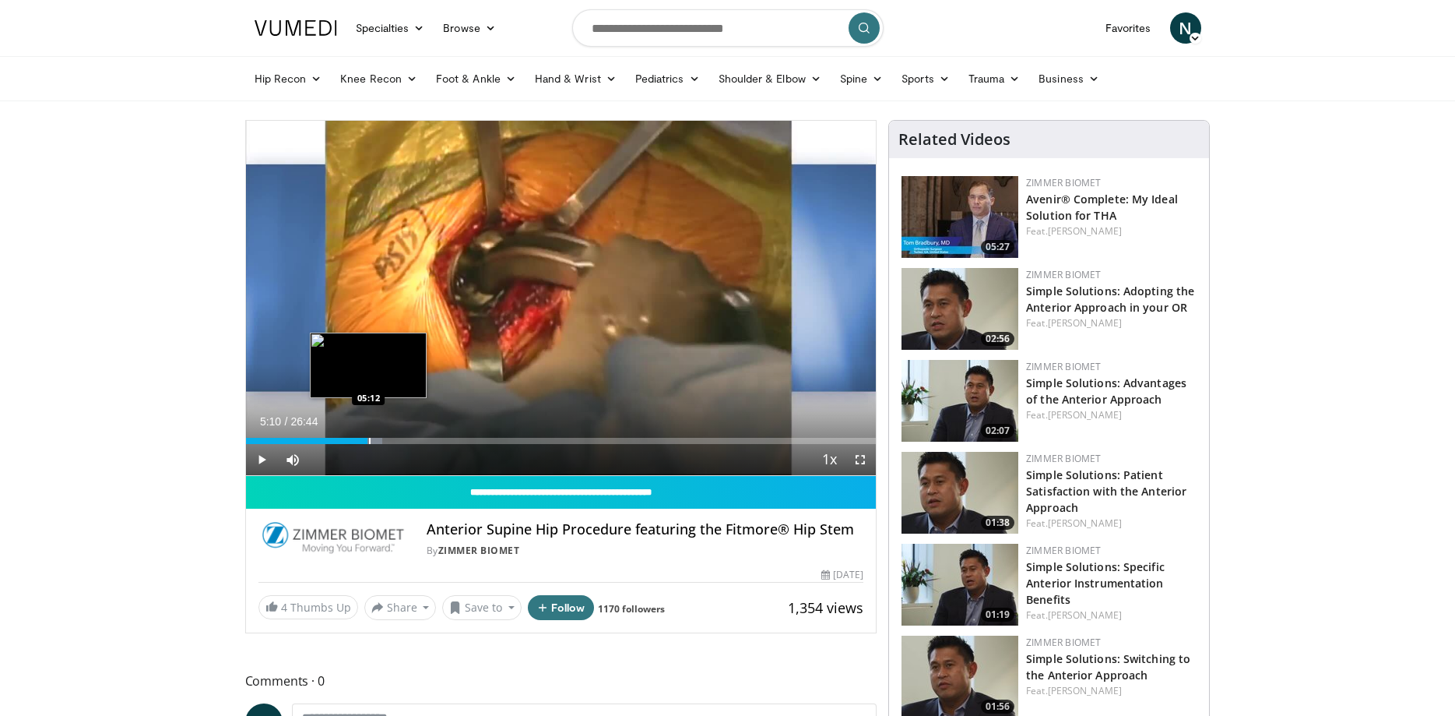
click at [368, 441] on div "Progress Bar" at bounding box center [364, 441] width 36 height 6
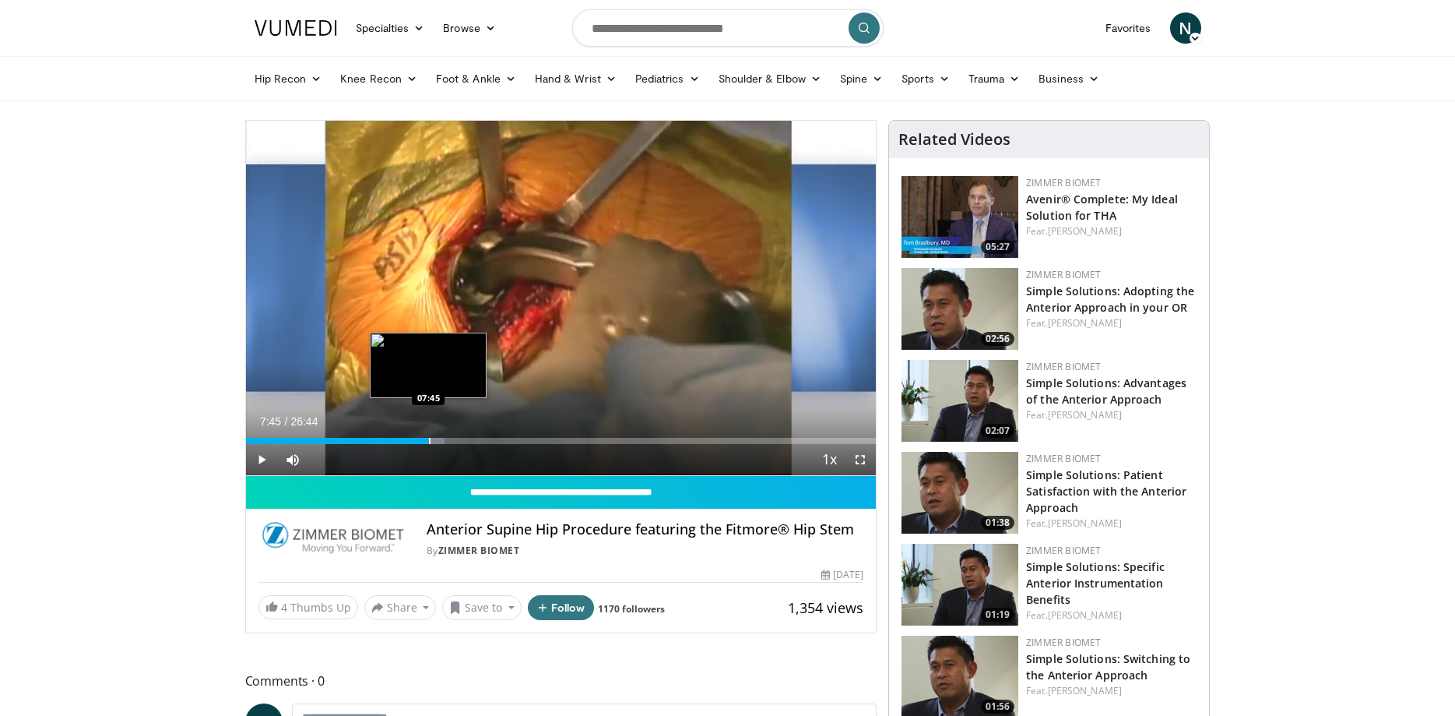
click at [428, 438] on div "Loaded : 31.53% 07:45 07:45" at bounding box center [561, 441] width 631 height 6
click at [441, 443] on div "Progress Bar" at bounding box center [441, 441] width 2 height 6
click at [450, 440] on div "Loaded : 34.32% 08:40 08:40" at bounding box center [561, 441] width 631 height 6
click at [466, 441] on div "Progress Bar" at bounding box center [467, 441] width 2 height 6
click at [457, 442] on div "10 seconds Tap to unmute" at bounding box center [561, 298] width 631 height 354
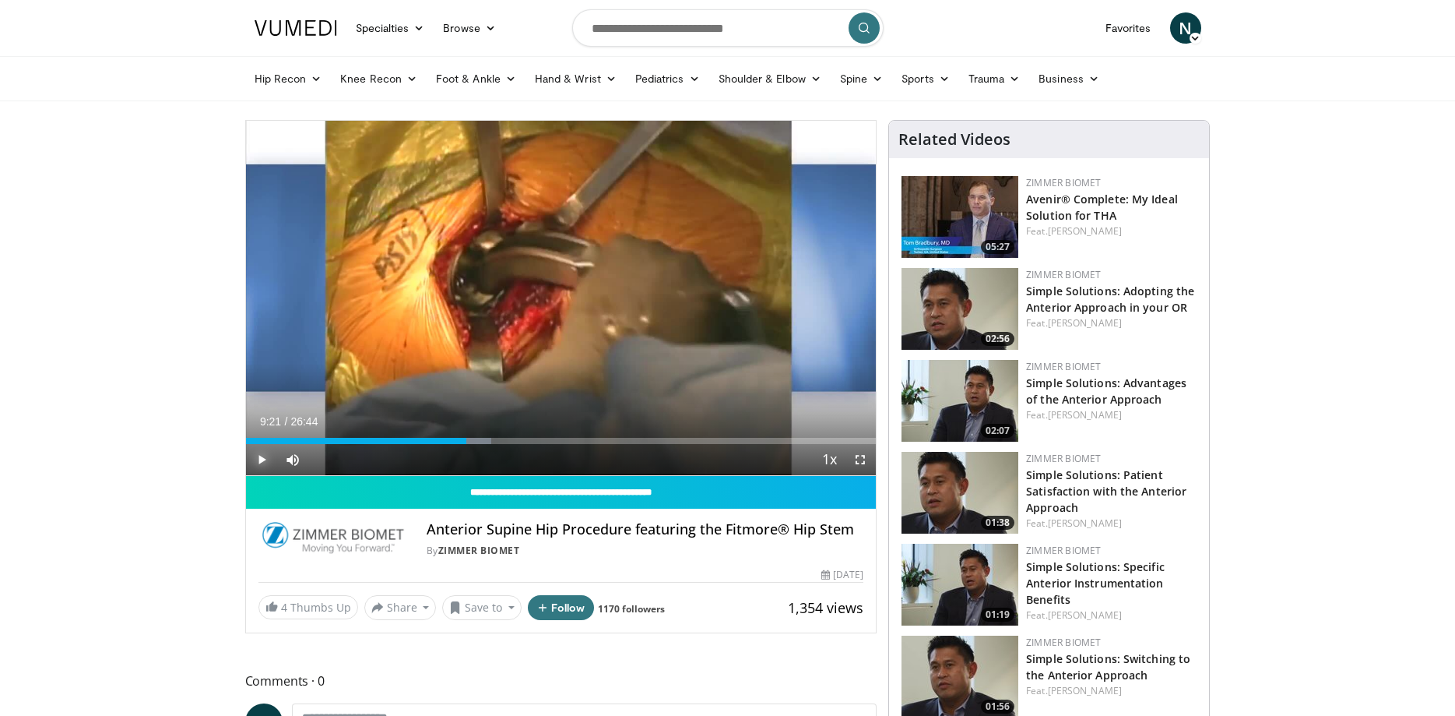
click at [254, 459] on span "Video Player" at bounding box center [261, 459] width 31 height 31
click at [430, 438] on div "Progress Bar" at bounding box center [431, 441] width 2 height 6
click at [554, 437] on div "Loaded : 50.54% 12:27 13:06" at bounding box center [561, 436] width 631 height 15
click at [575, 442] on div "Progress Bar" at bounding box center [576, 441] width 2 height 6
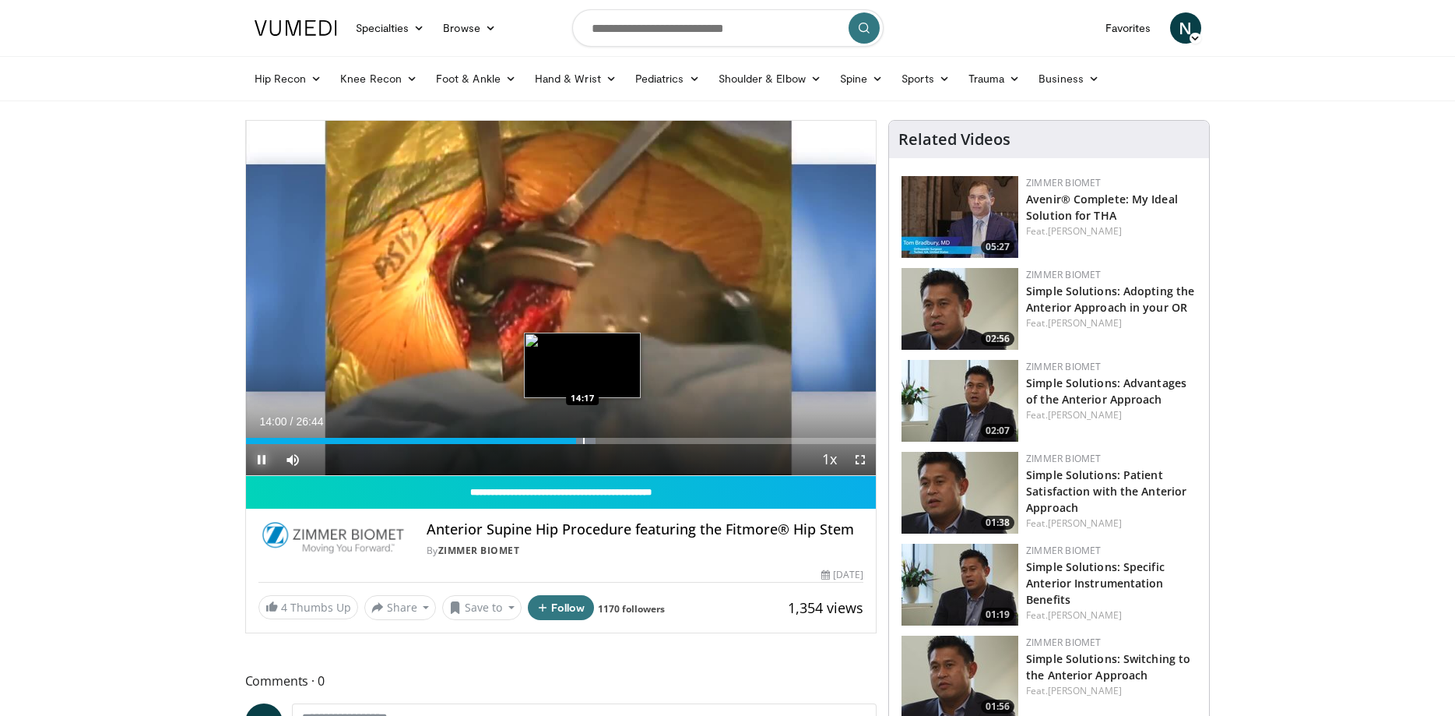
click at [583, 441] on div "Progress Bar" at bounding box center [584, 441] width 2 height 6
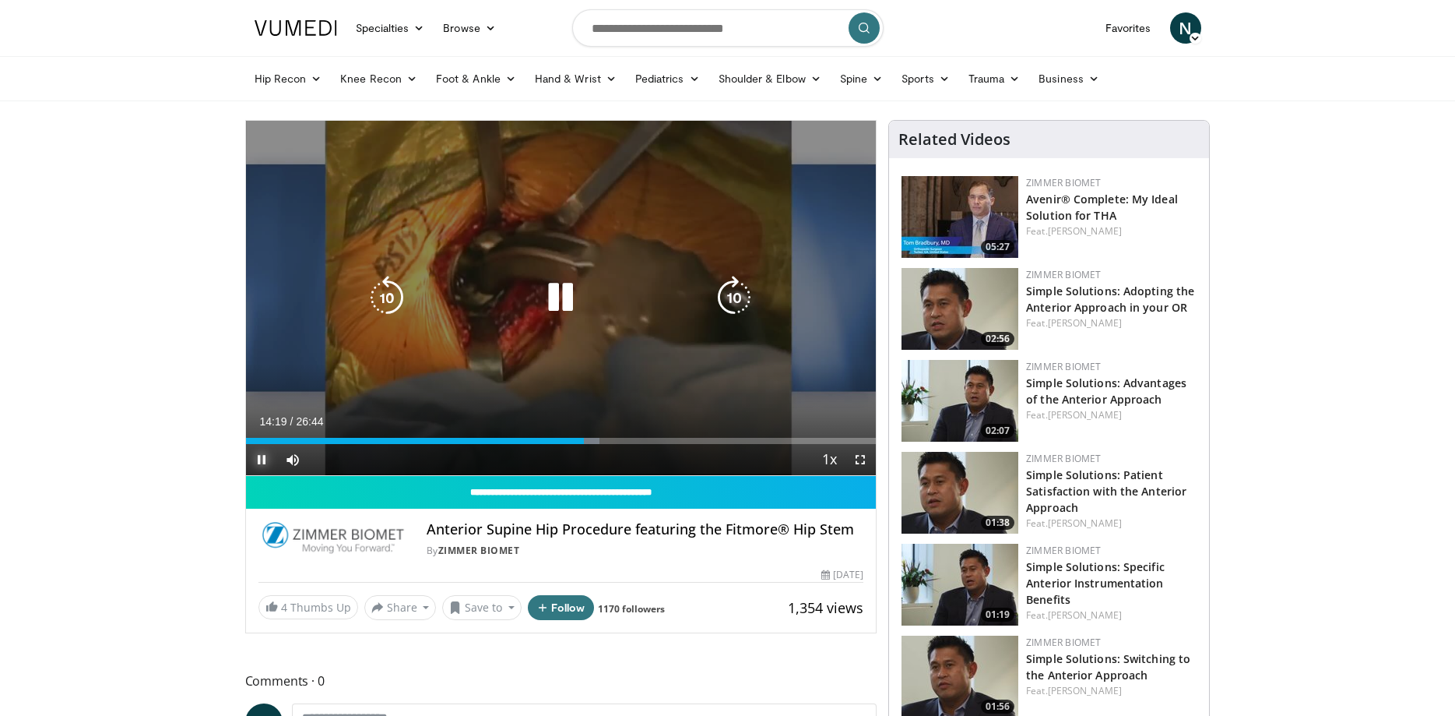
click at [594, 440] on div "Progress Bar" at bounding box center [586, 441] width 28 height 6
click at [618, 439] on div "Progress Bar" at bounding box center [619, 441] width 39 height 6
click at [618, 439] on div "15:48" at bounding box center [432, 441] width 373 height 6
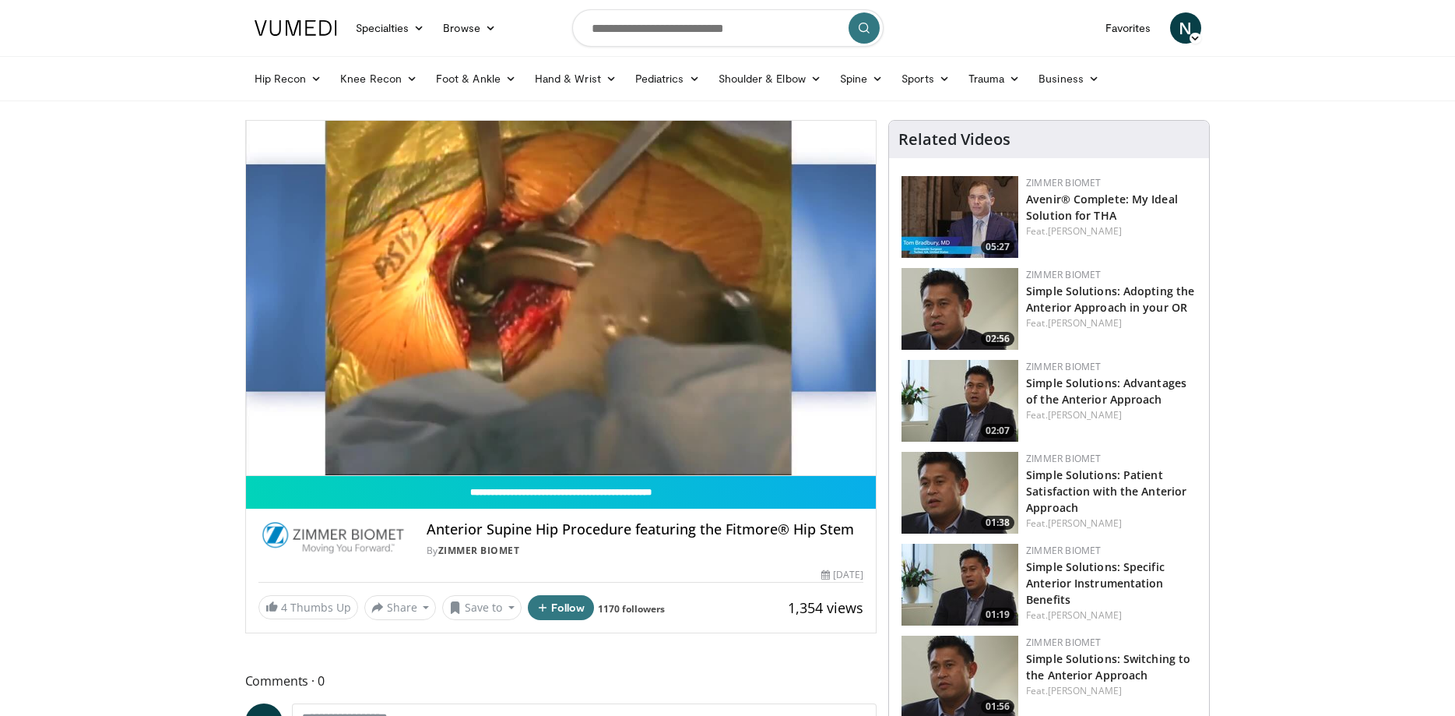
click at [624, 439] on video-js "**********" at bounding box center [561, 298] width 631 height 355
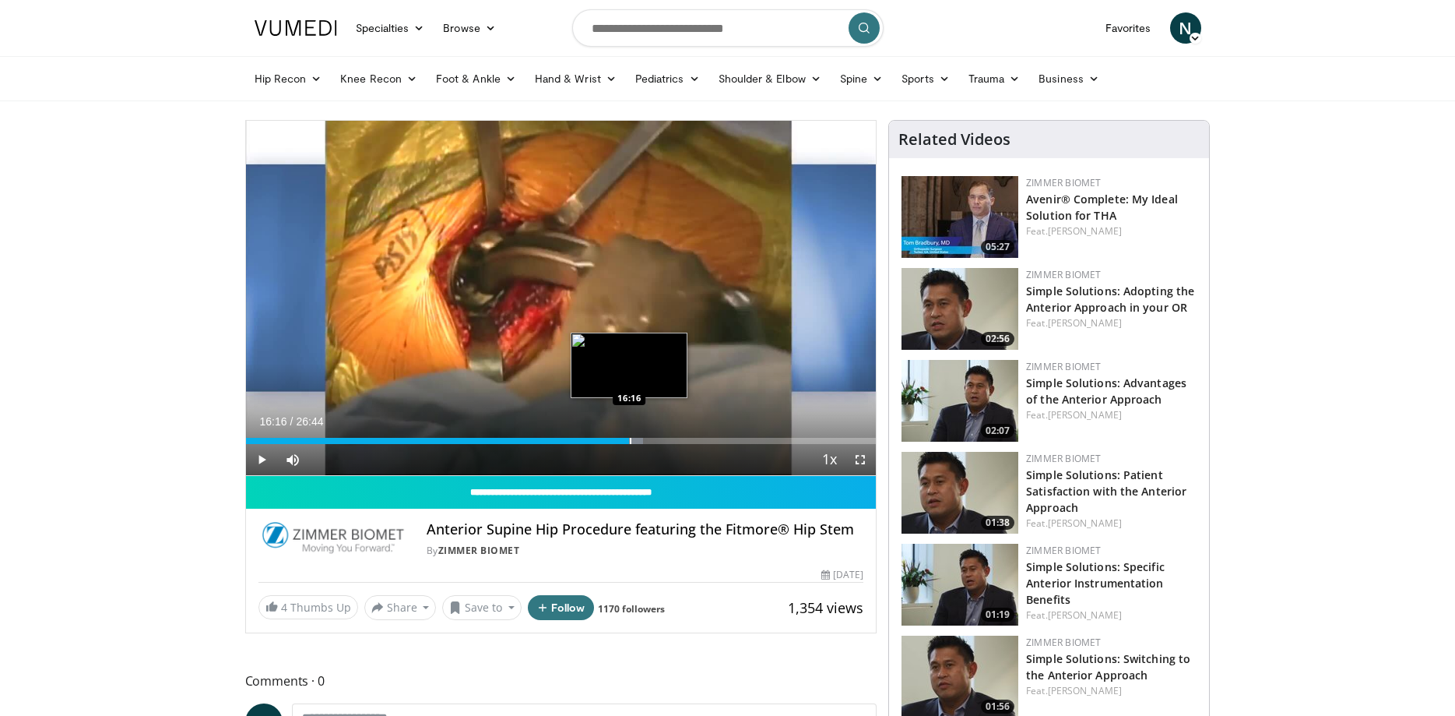
click at [629, 439] on div "Loaded : 63.02% 16:16 16:16" at bounding box center [561, 441] width 631 height 6
